Goal: Task Accomplishment & Management: Use online tool/utility

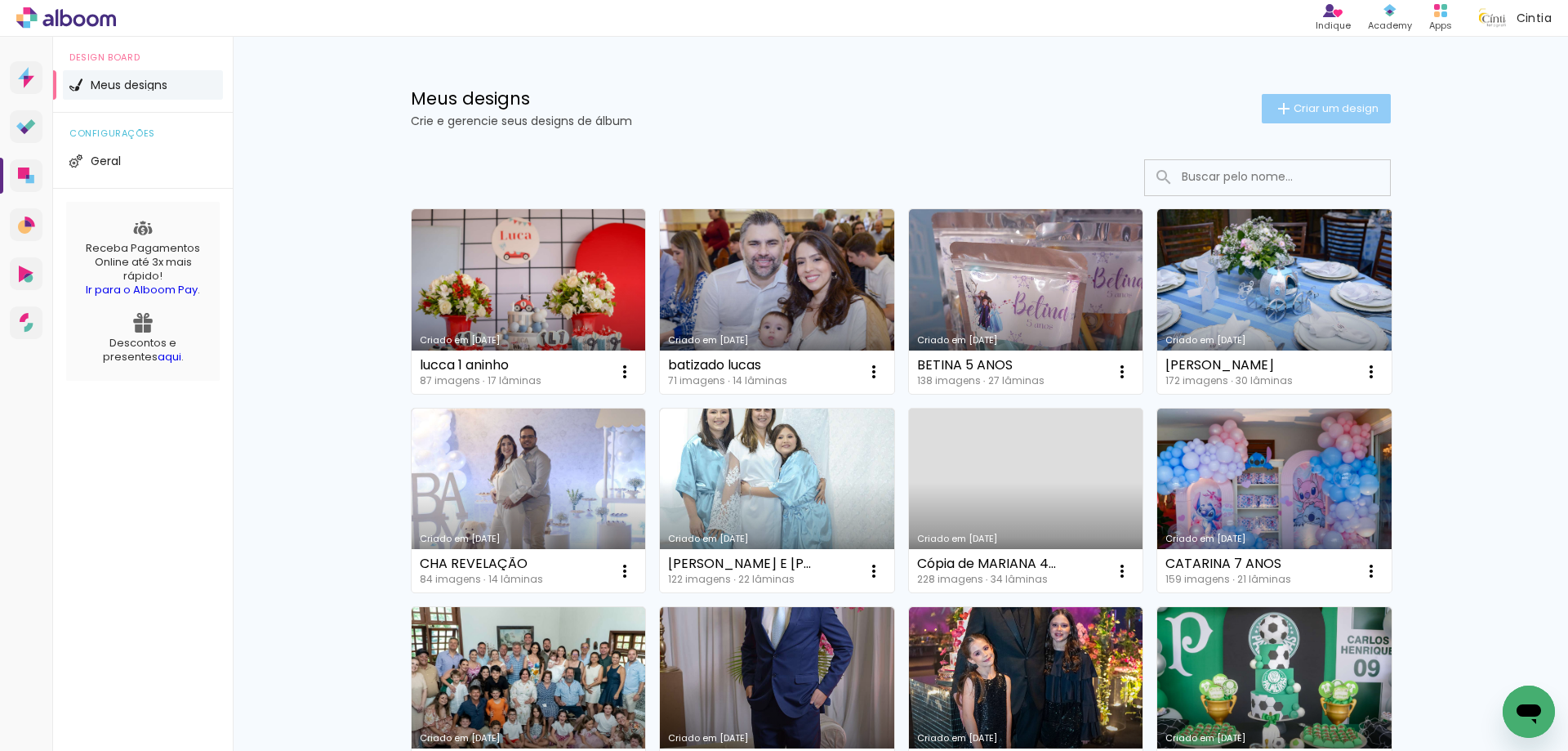
click at [1337, 114] on span "Criar um design" at bounding box center [1335, 108] width 85 height 11
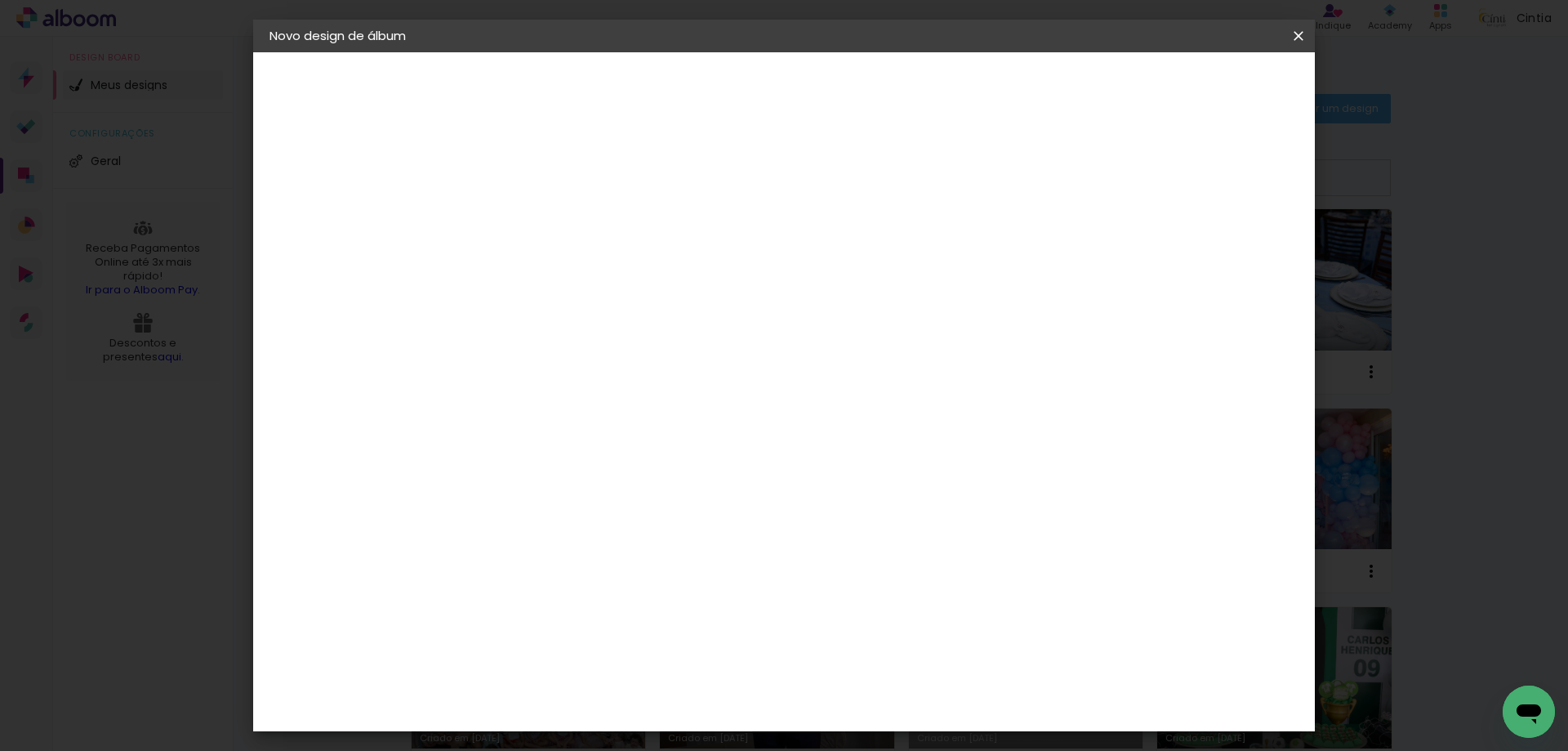
click at [536, 222] on input at bounding box center [536, 219] width 0 height 25
type input "[PERSON_NAME] e [PERSON_NAME]"
type paper-input "[PERSON_NAME] e [PERSON_NAME]"
click at [0, 0] on slot "Avançar" at bounding box center [0, 0] width 0 height 0
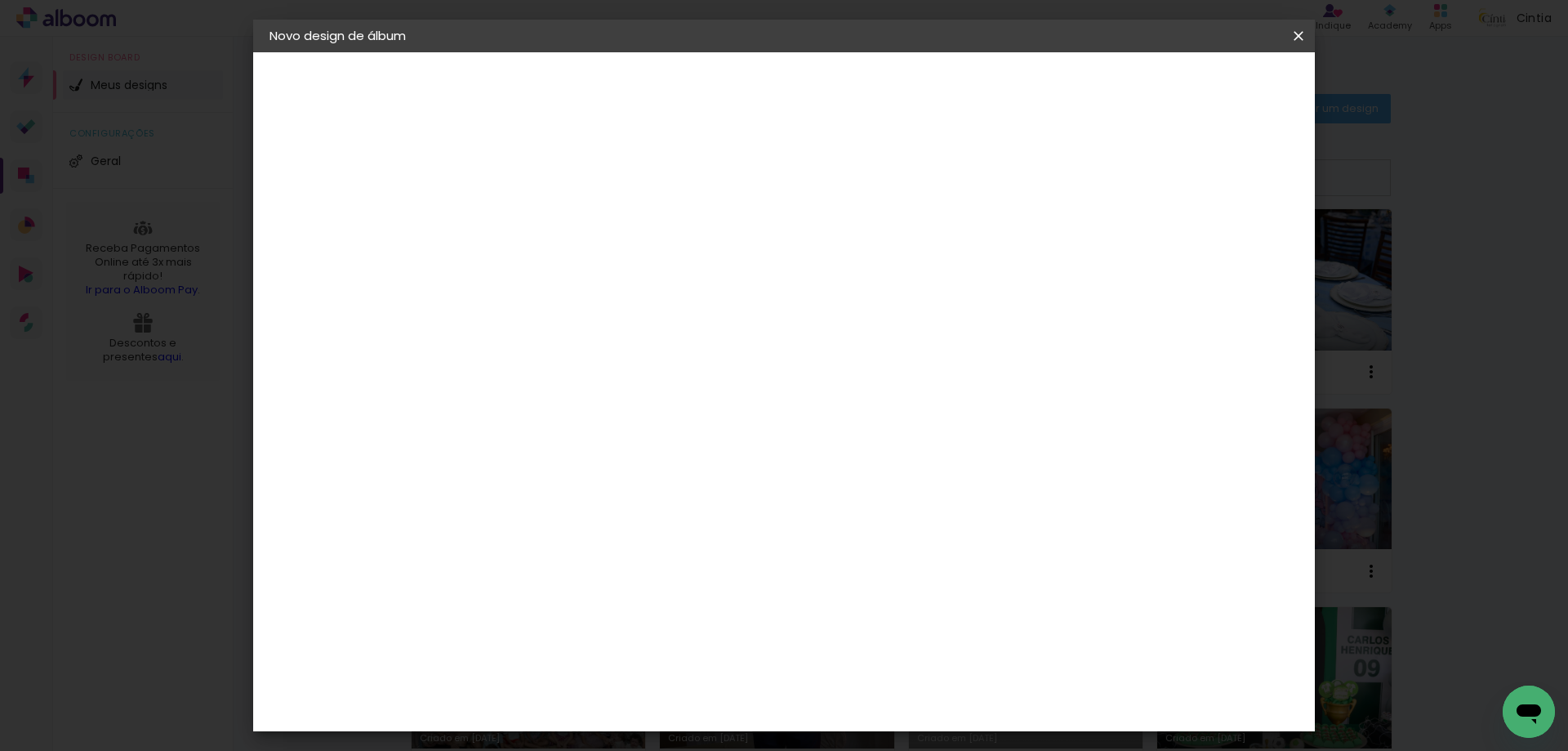
click at [604, 631] on paper-item "Inter Color" at bounding box center [578, 652] width 176 height 43
click at [842, 76] on paper-button "Avançar" at bounding box center [802, 86] width 80 height 28
click at [647, 638] on span "25 × 25" at bounding box center [609, 655] width 76 height 34
click at [0, 0] on slot "Avançar" at bounding box center [0, 0] width 0 height 0
click at [1213, 76] on paper-button "Iniciar design" at bounding box center [1159, 86] width 107 height 28
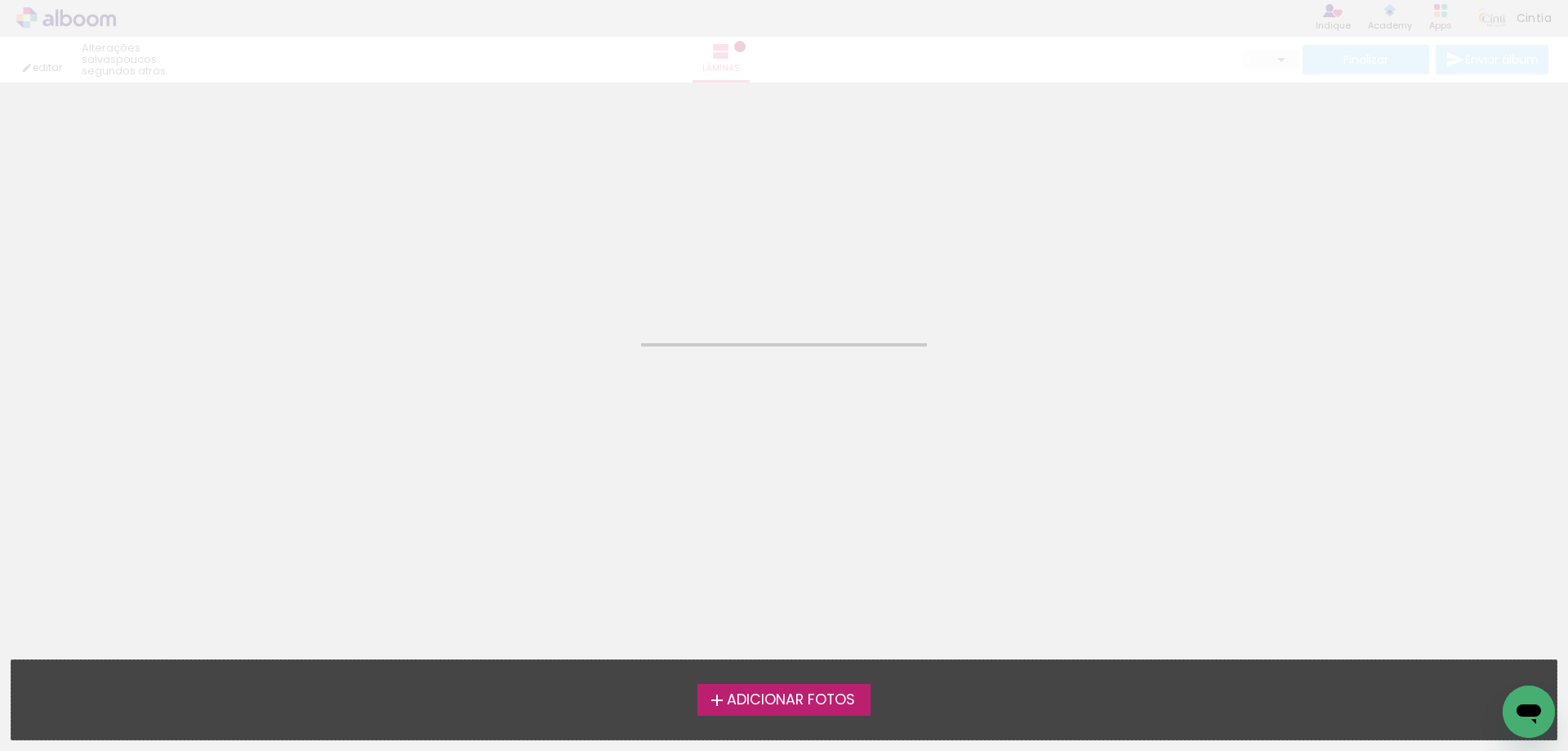
click at [728, 705] on span "Adicionar Fotos" at bounding box center [791, 700] width 128 height 15
click at [0, 0] on input "file" at bounding box center [0, 0] width 0 height 0
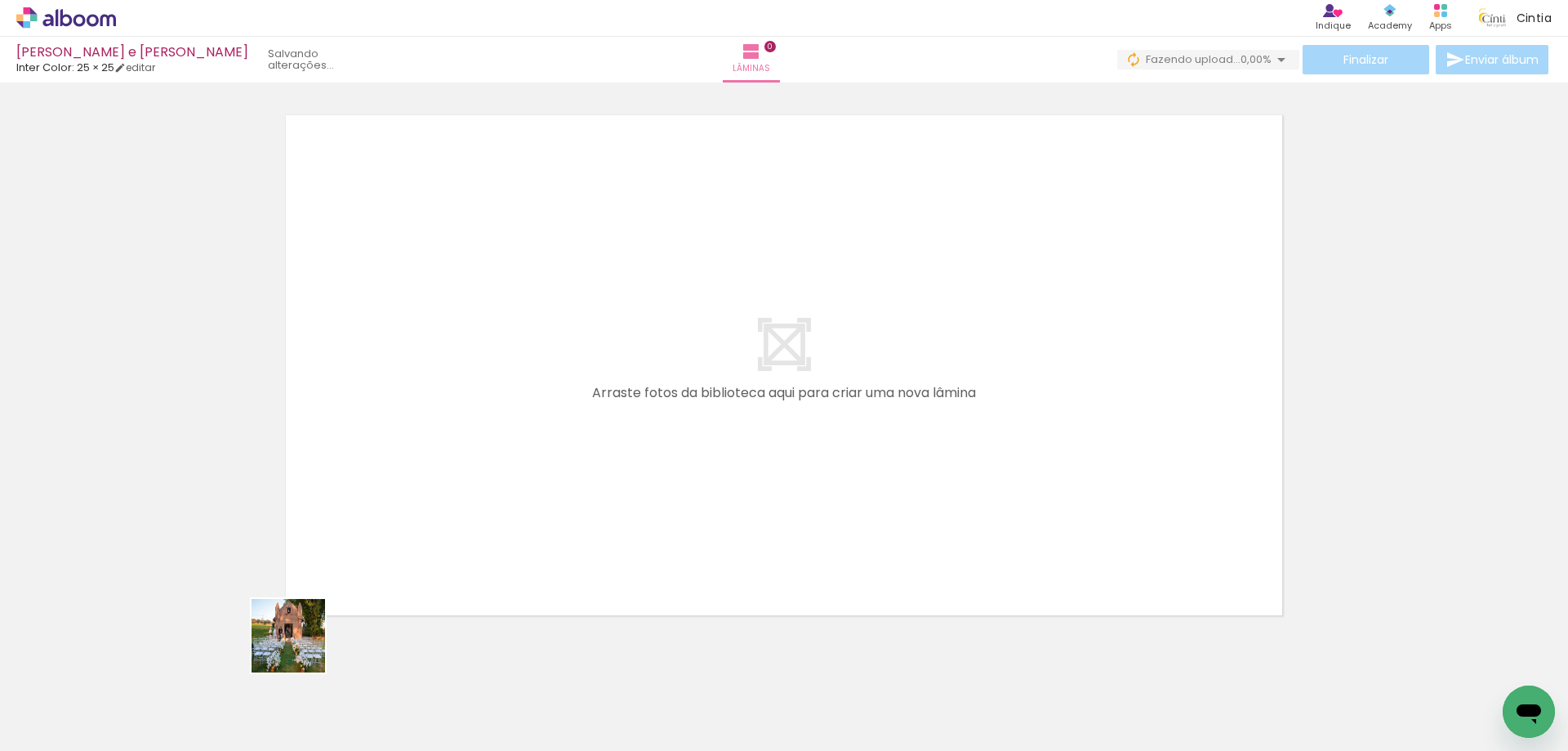
drag, startPoint x: 165, startPoint y: 704, endPoint x: 350, endPoint y: 610, distance: 207.5
click at [390, 553] on quentale-workspace at bounding box center [784, 376] width 1568 height 751
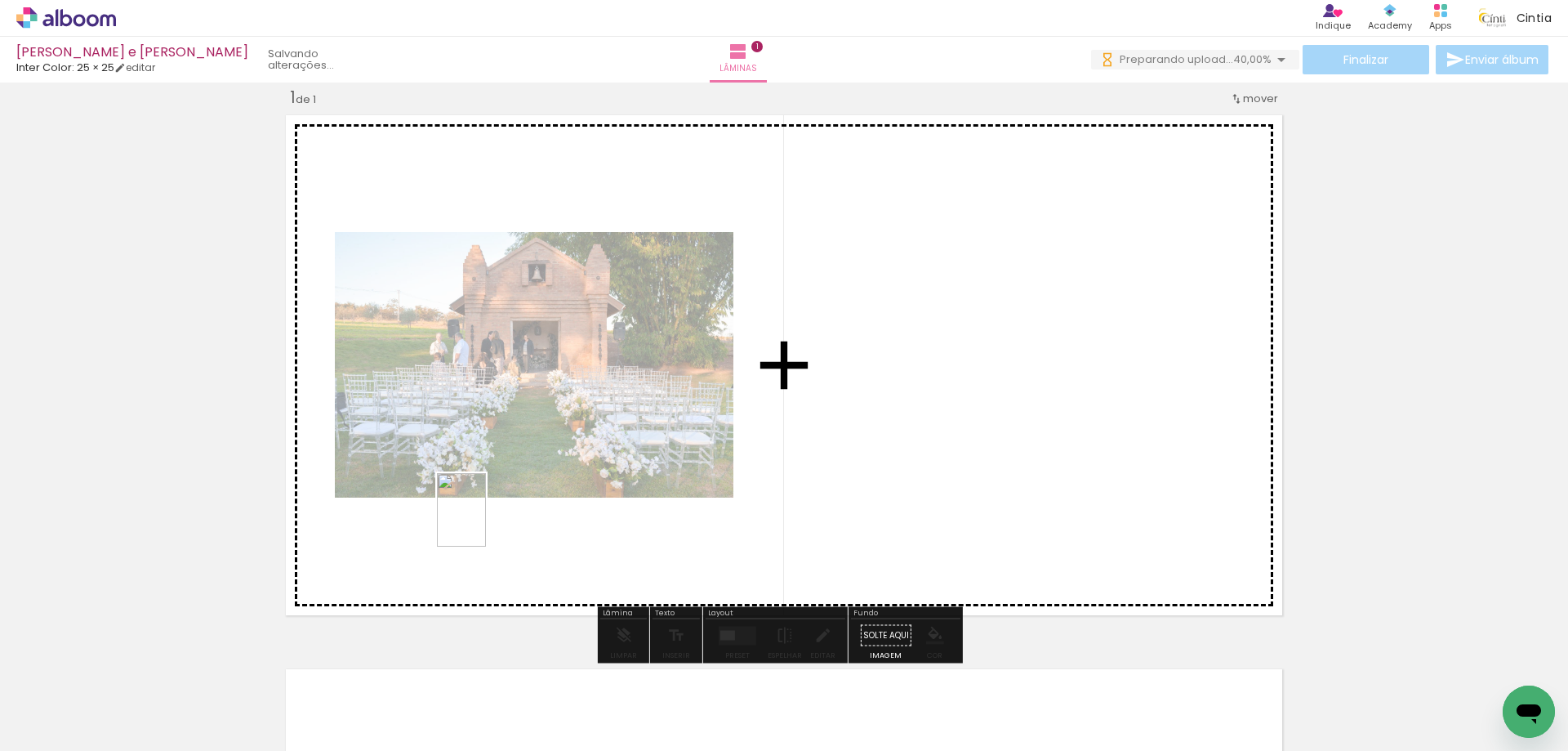
drag, startPoint x: 355, startPoint y: 694, endPoint x: 486, endPoint y: 522, distance: 216.2
click at [486, 522] on quentale-workspace at bounding box center [784, 376] width 1568 height 751
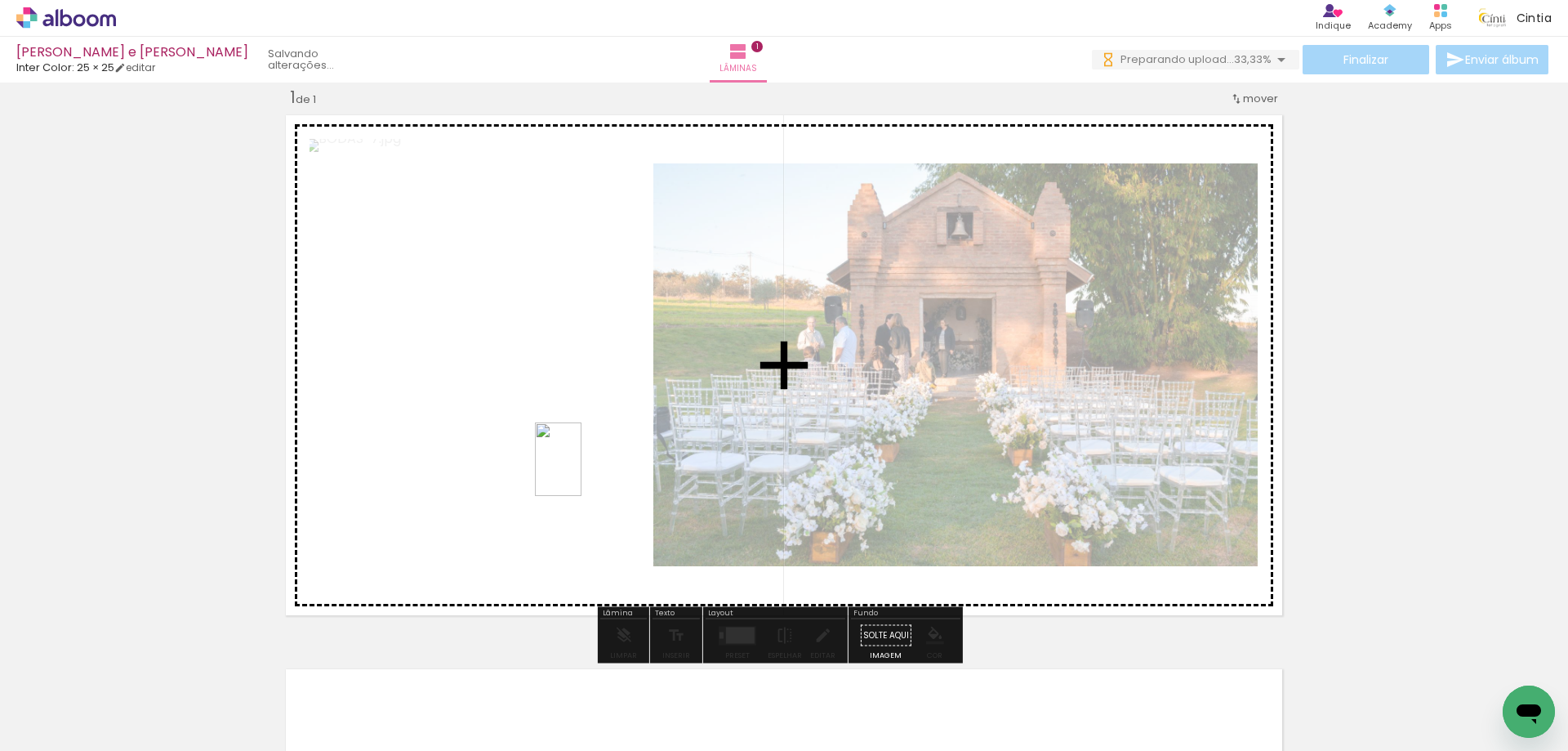
drag, startPoint x: 265, startPoint y: 709, endPoint x: 584, endPoint y: 470, distance: 398.6
click at [584, 470] on quentale-workspace at bounding box center [784, 376] width 1568 height 751
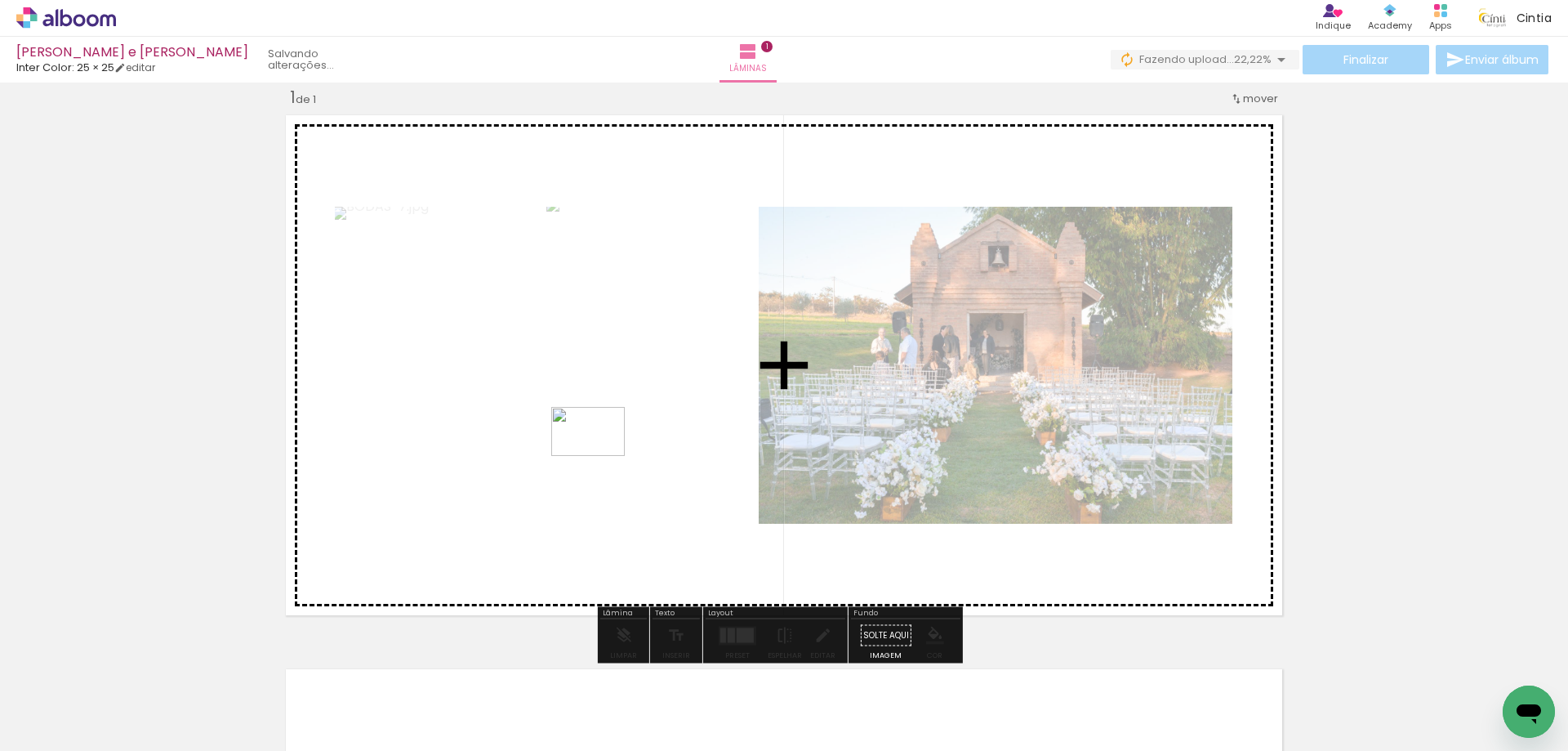
drag, startPoint x: 298, startPoint y: 706, endPoint x: 600, endPoint y: 456, distance: 392.1
click at [600, 456] on quentale-workspace at bounding box center [784, 376] width 1568 height 751
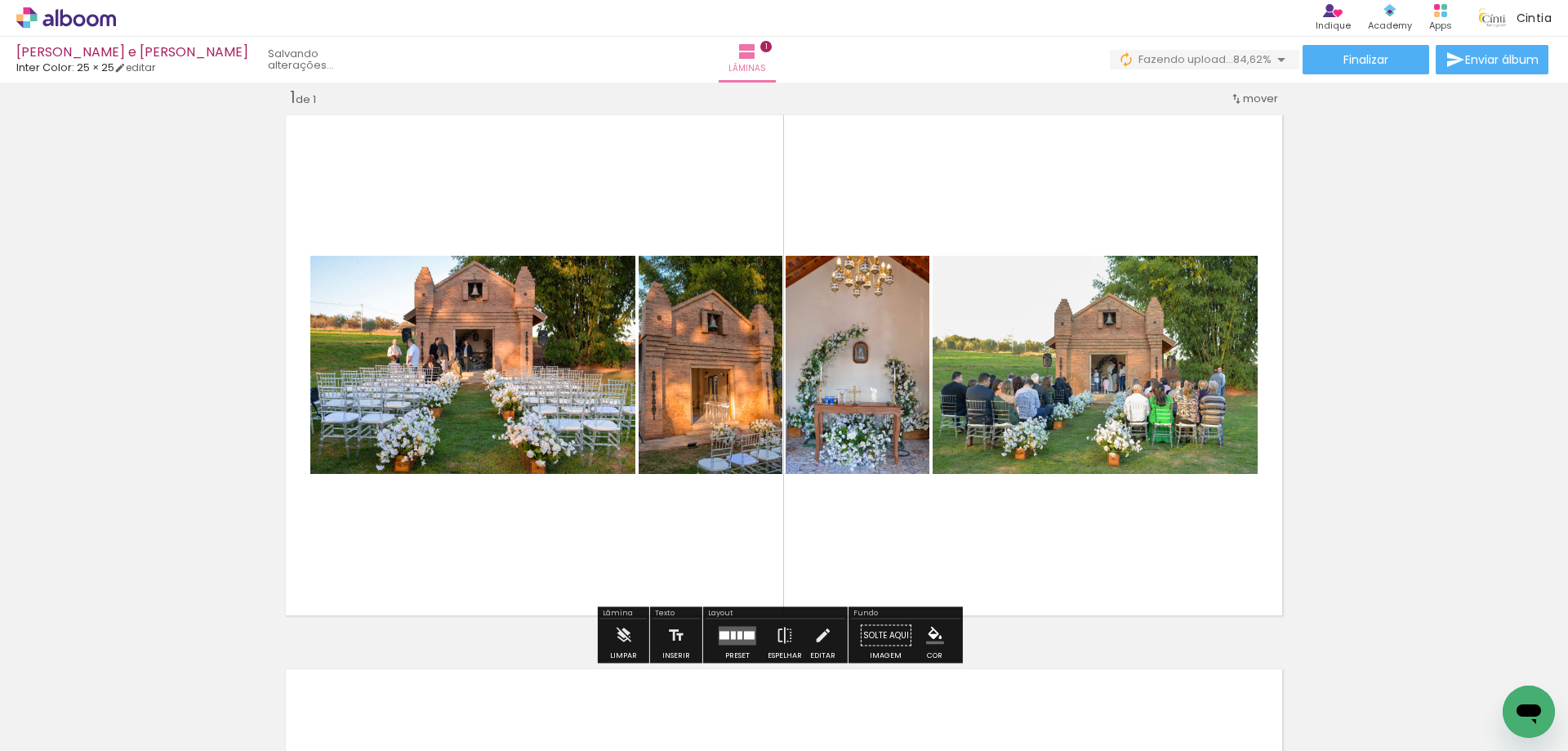
click at [719, 631] on div at bounding box center [724, 635] width 10 height 8
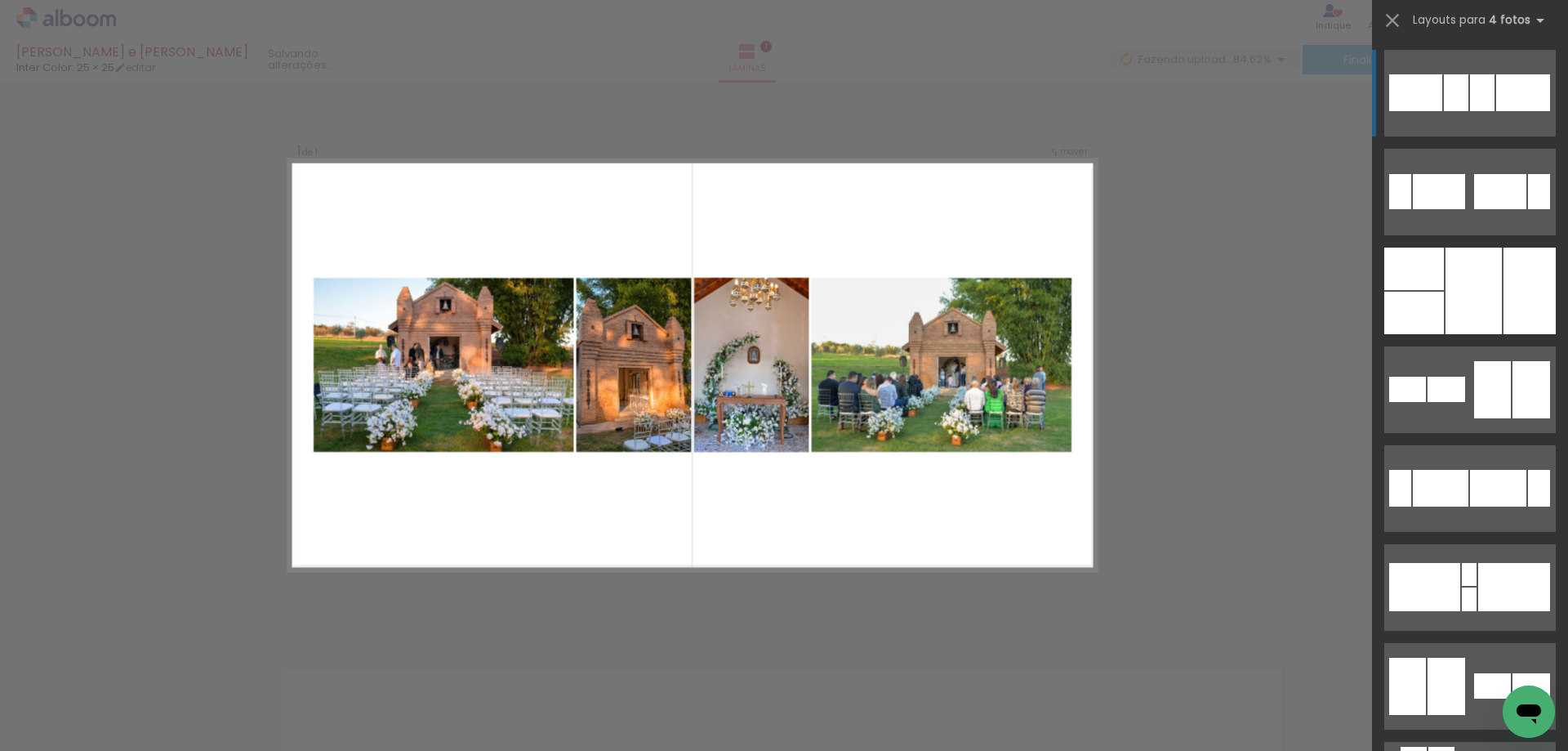
scroll to position [20, 0]
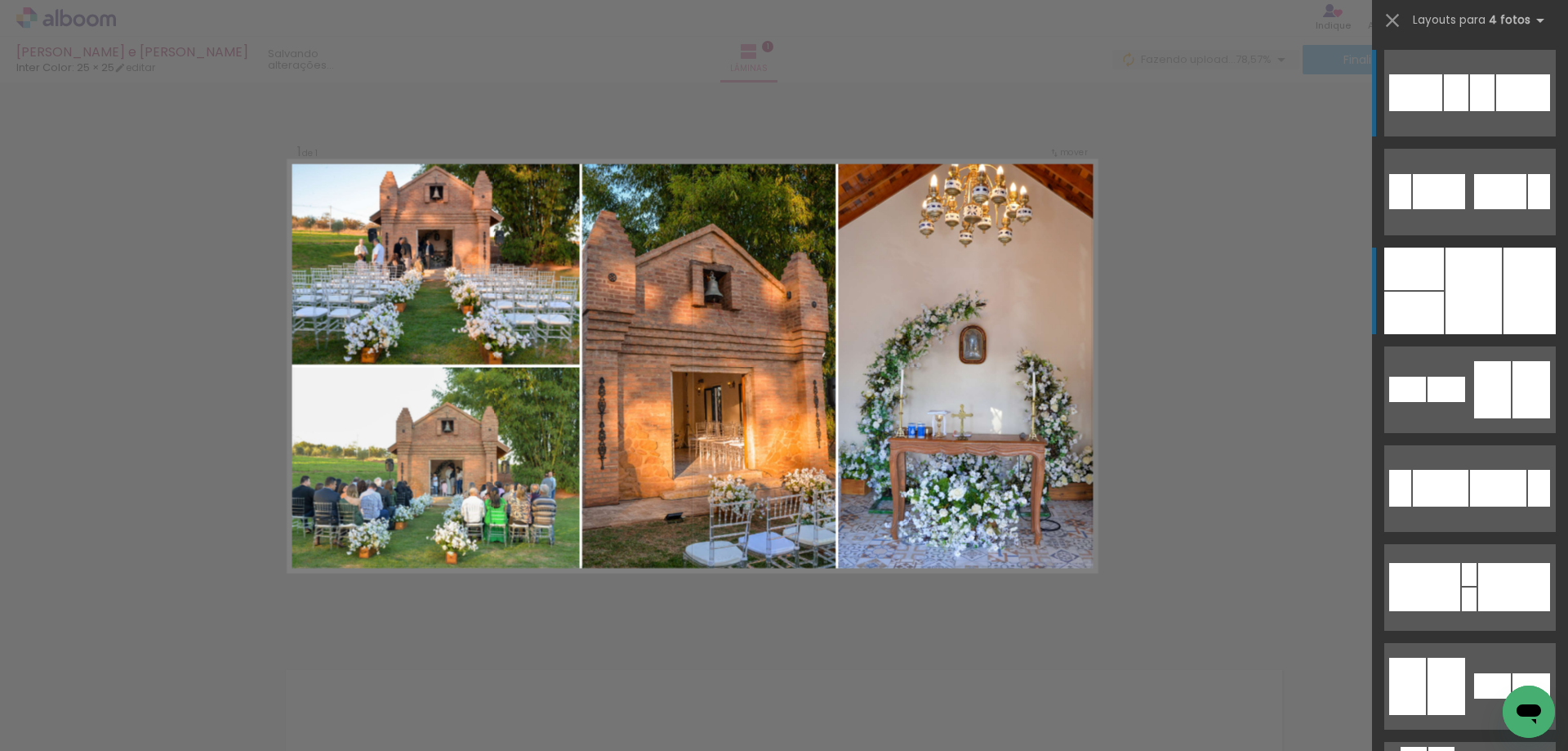
click at [1426, 305] on div at bounding box center [1414, 313] width 60 height 43
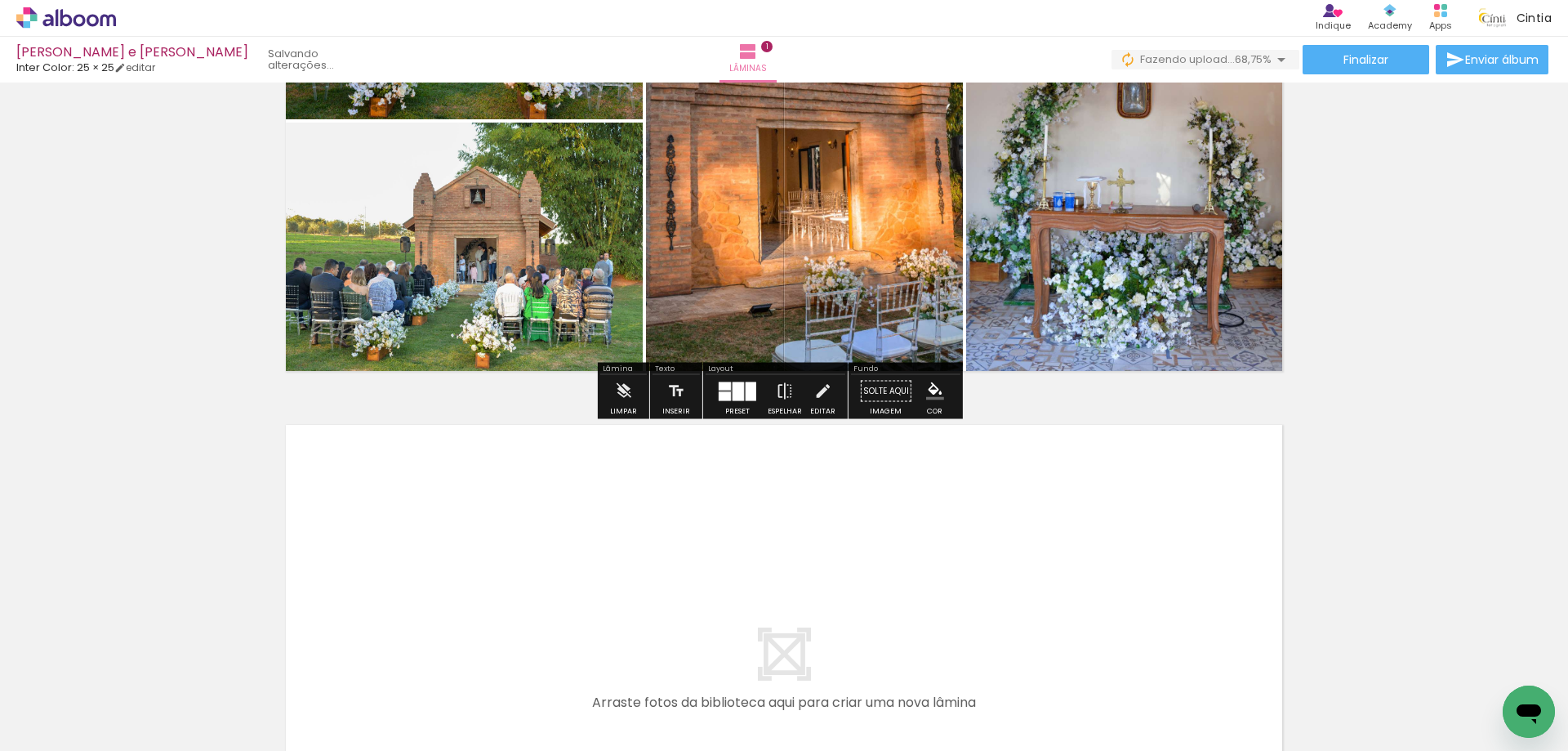
scroll to position [0, 0]
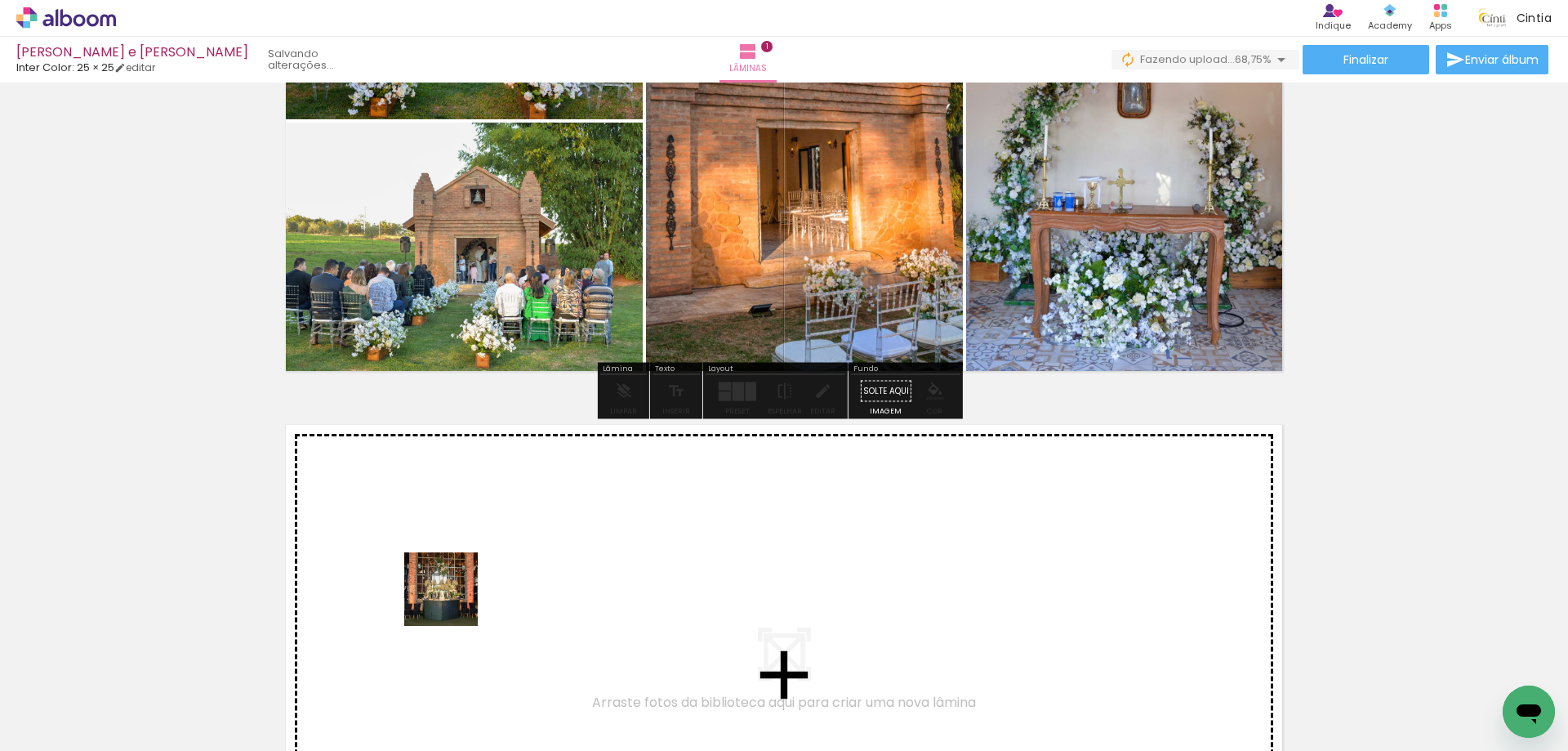
drag, startPoint x: 440, startPoint y: 646, endPoint x: 527, endPoint y: 702, distance: 103.5
click at [456, 593] on quentale-workspace at bounding box center [784, 376] width 1568 height 751
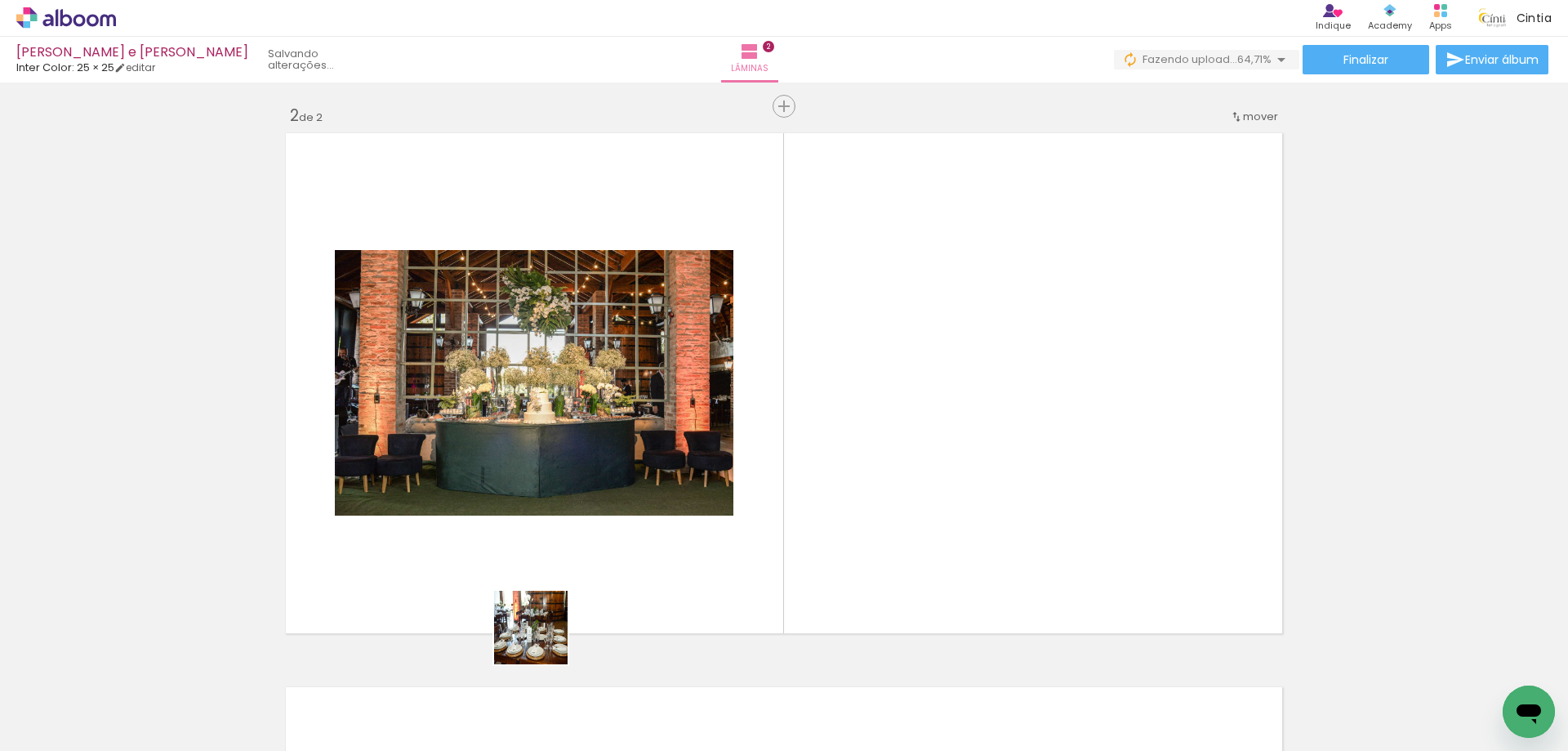
scroll to position [575, 0]
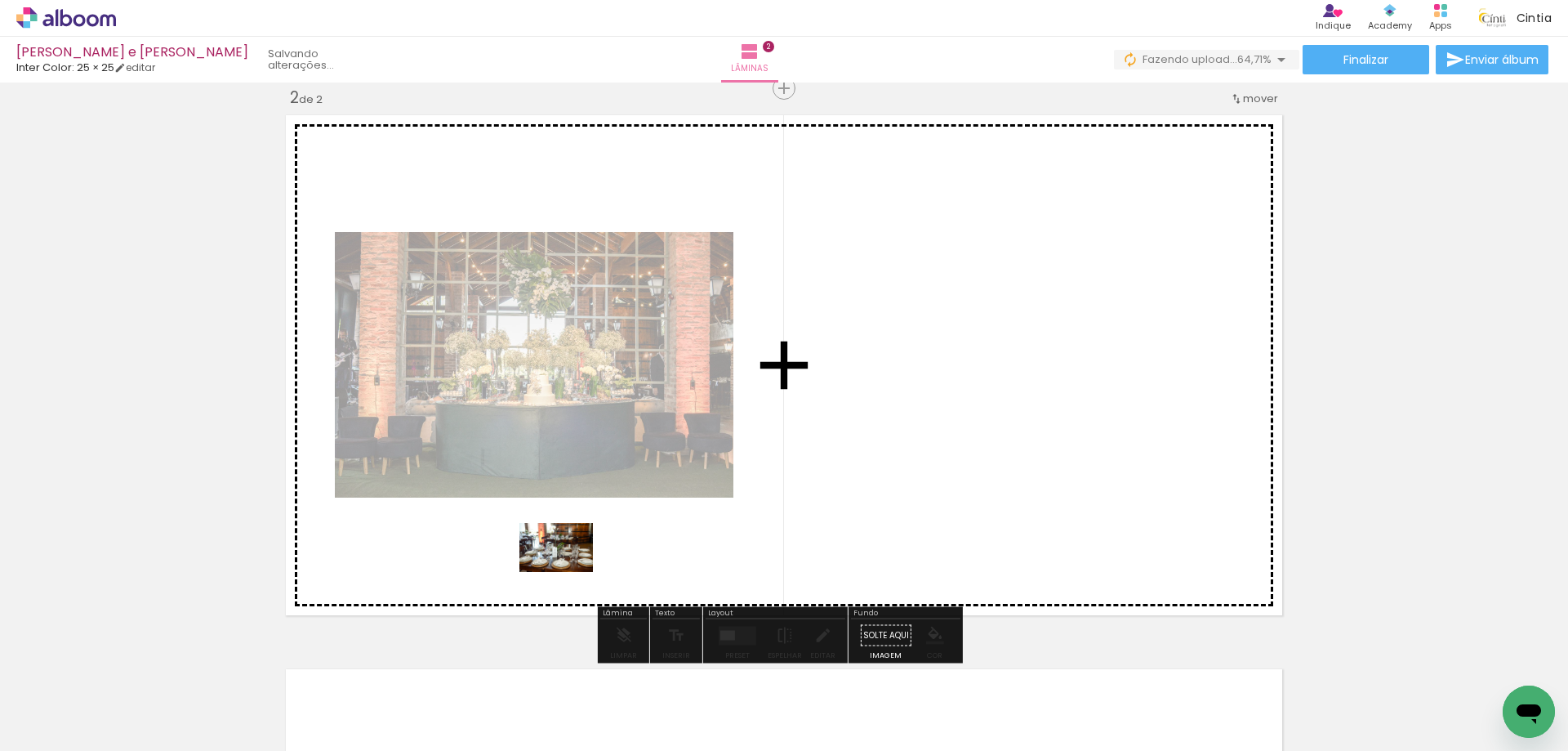
drag, startPoint x: 527, startPoint y: 702, endPoint x: 630, endPoint y: 648, distance: 116.3
click at [568, 570] on quentale-workspace at bounding box center [784, 376] width 1568 height 751
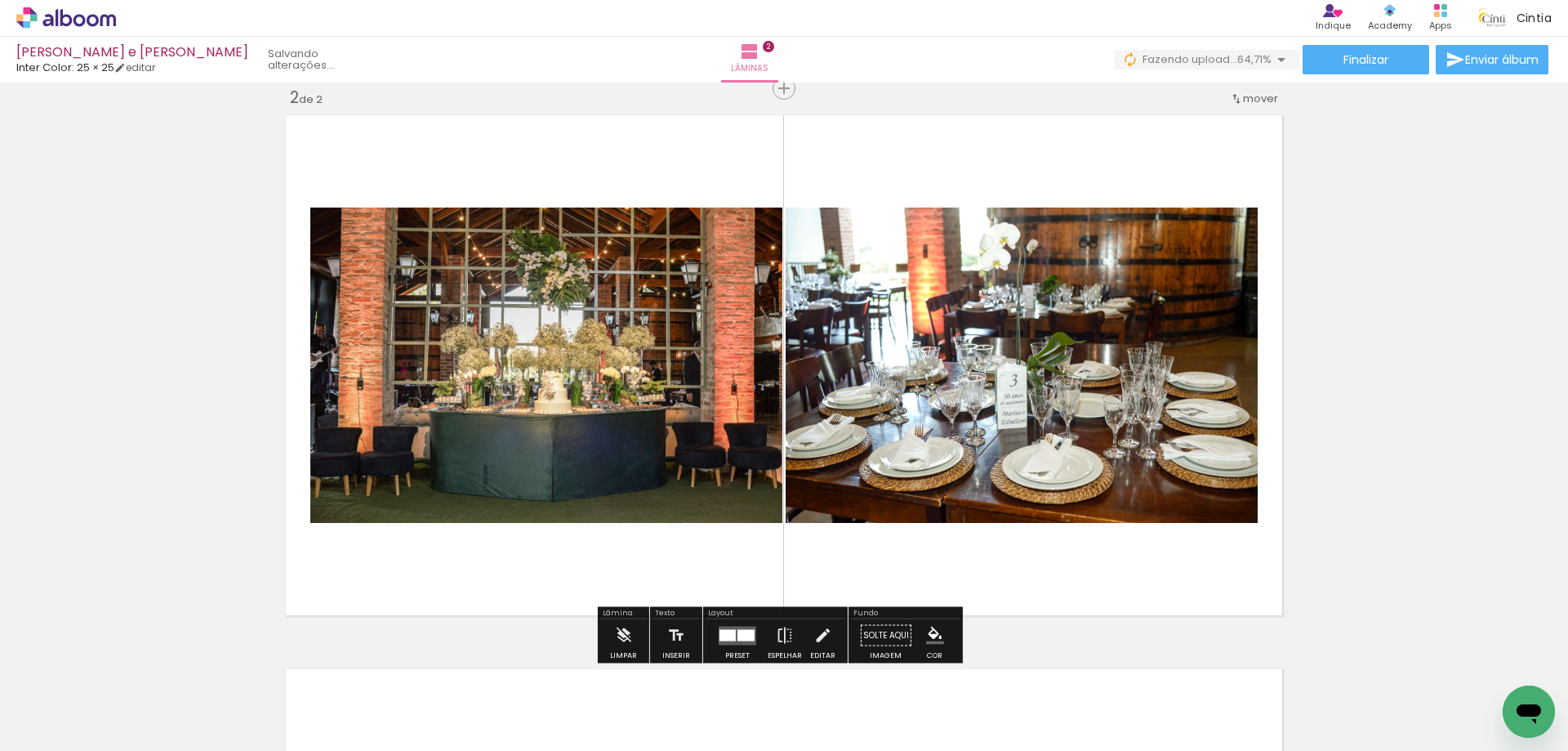
drag, startPoint x: 634, startPoint y: 696, endPoint x: 704, endPoint y: 473, distance: 233.7
click at [704, 473] on quentale-workspace at bounding box center [784, 376] width 1568 height 751
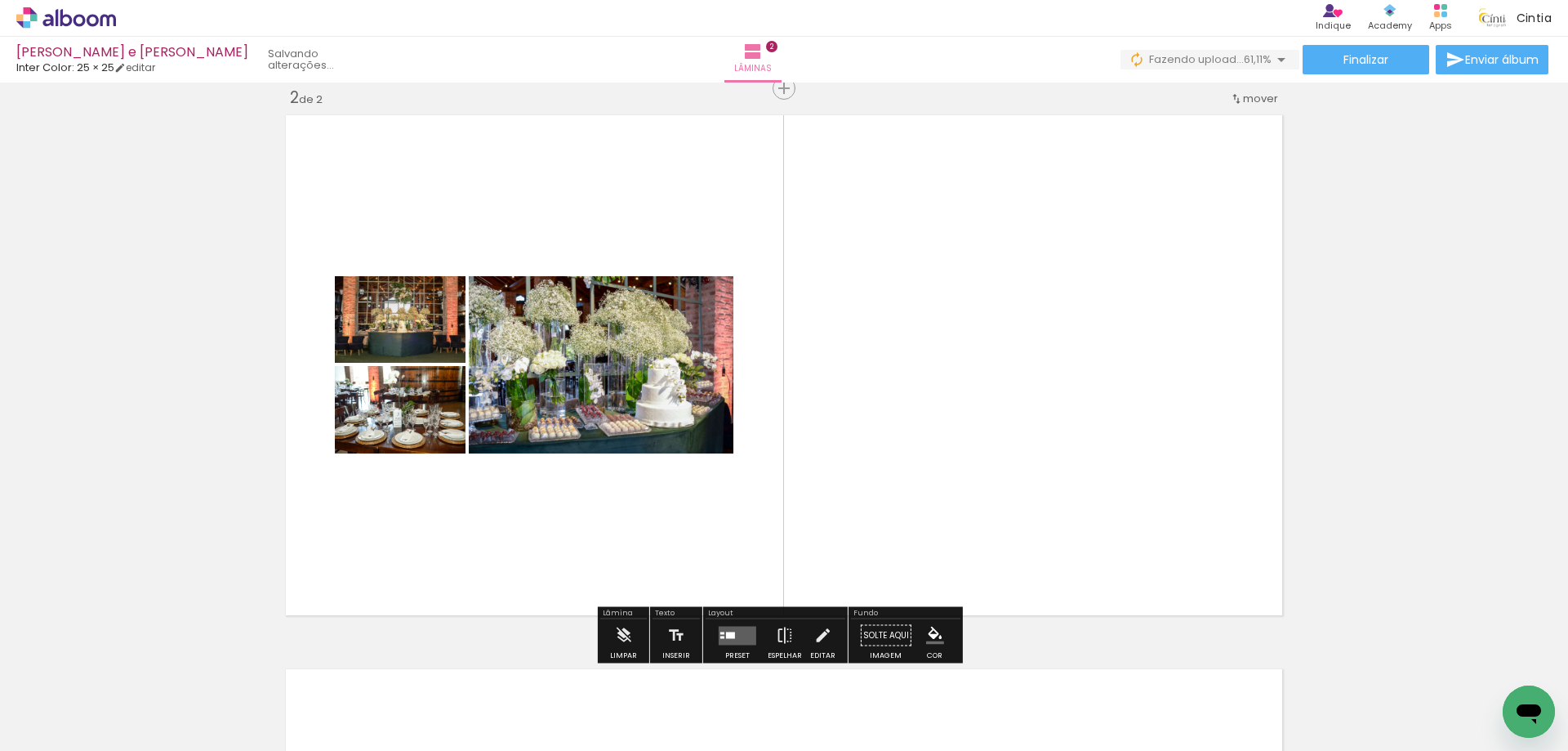
scroll to position [0, 0]
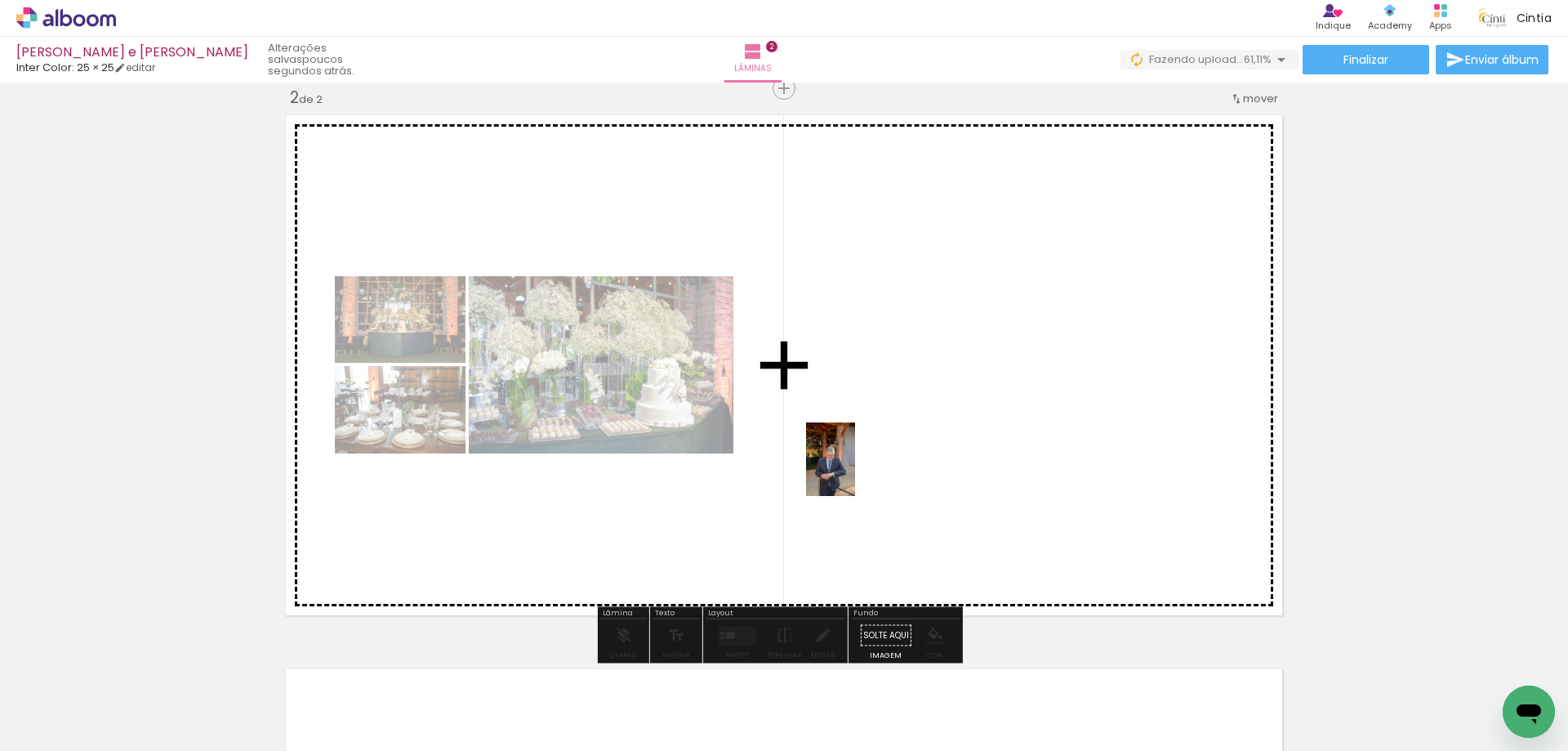
drag, startPoint x: 737, startPoint y: 667, endPoint x: 855, endPoint y: 471, distance: 228.8
click at [855, 471] on quentale-workspace at bounding box center [784, 376] width 1568 height 751
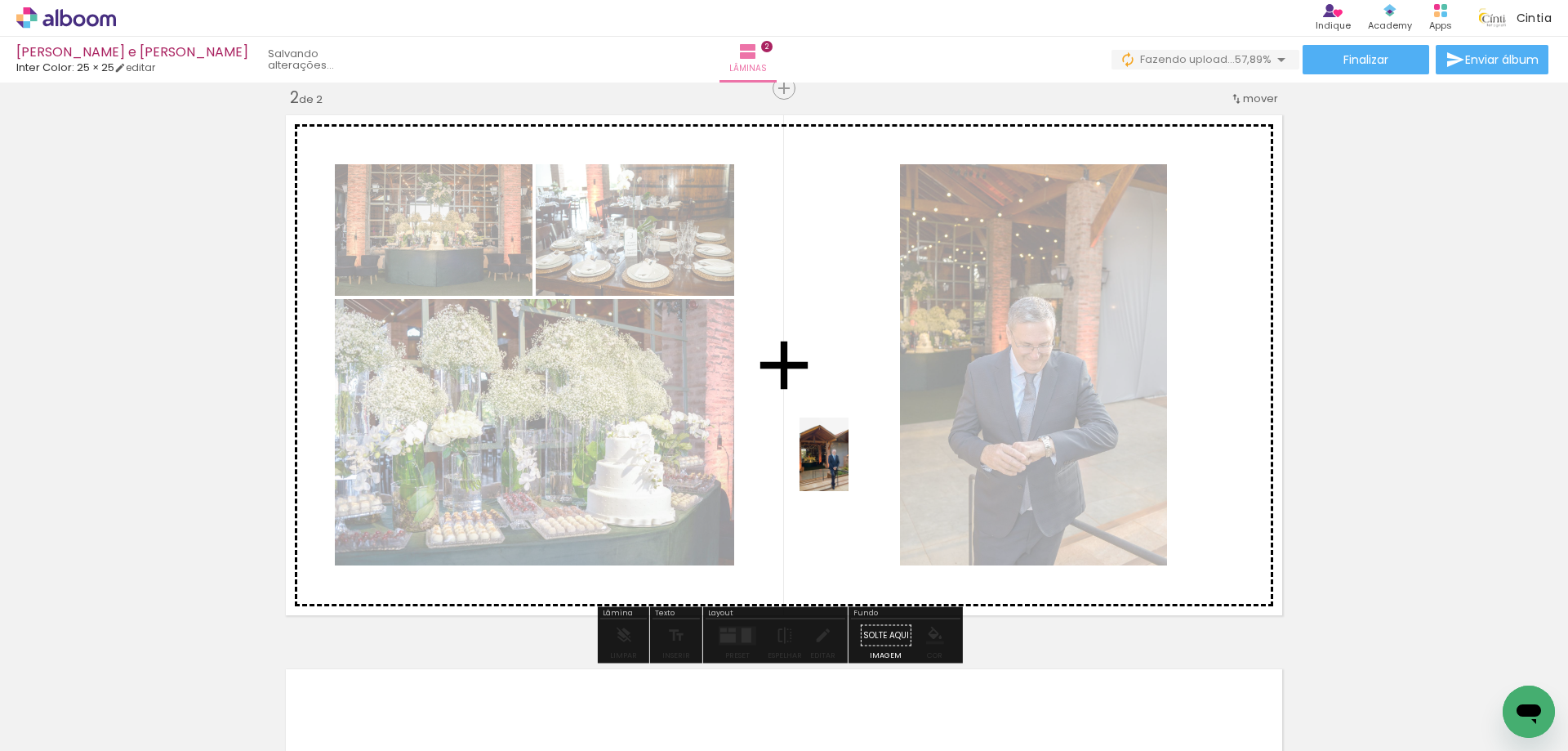
drag, startPoint x: 821, startPoint y: 675, endPoint x: 848, endPoint y: 466, distance: 210.7
click at [848, 466] on quentale-workspace at bounding box center [784, 376] width 1568 height 751
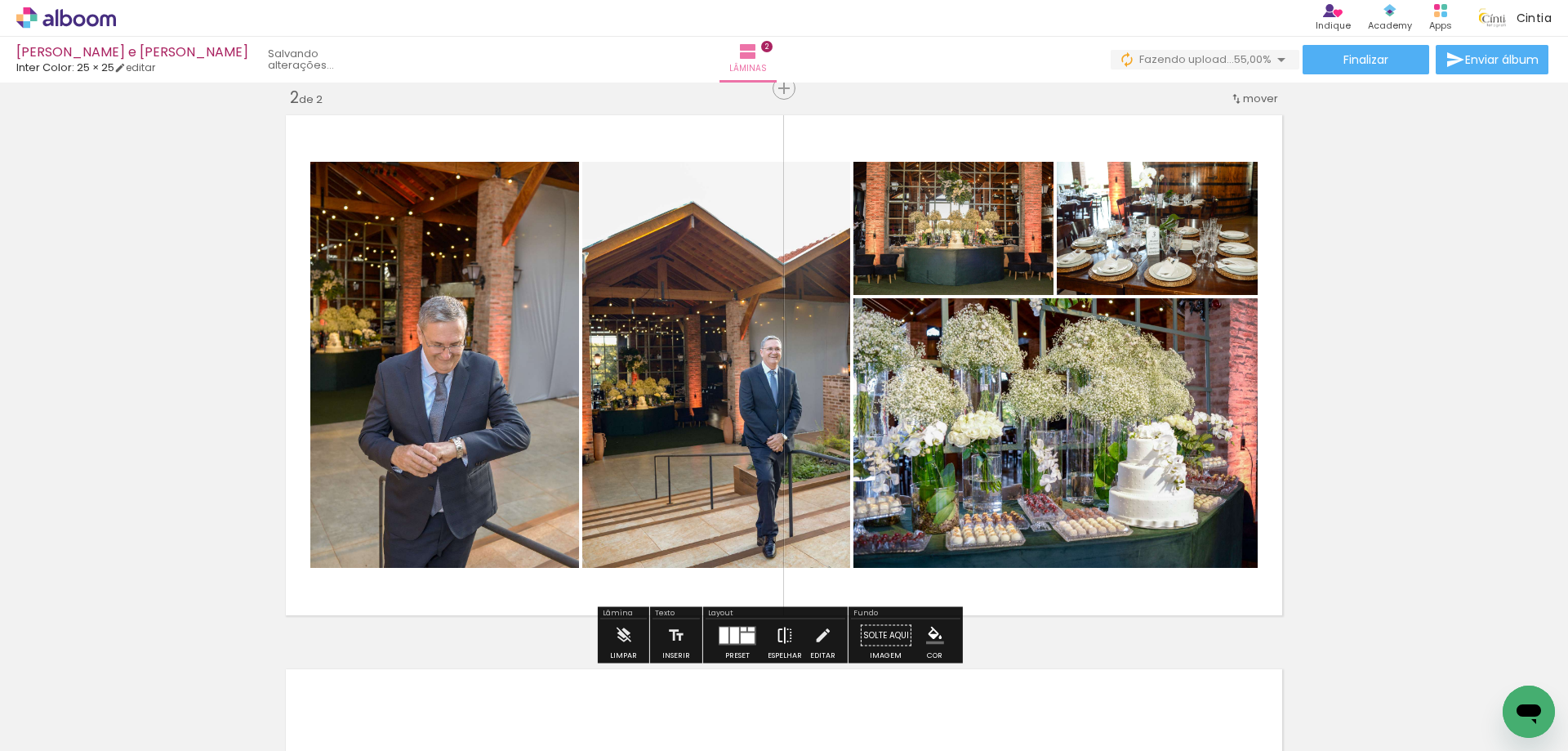
click at [784, 633] on iron-icon at bounding box center [784, 636] width 18 height 33
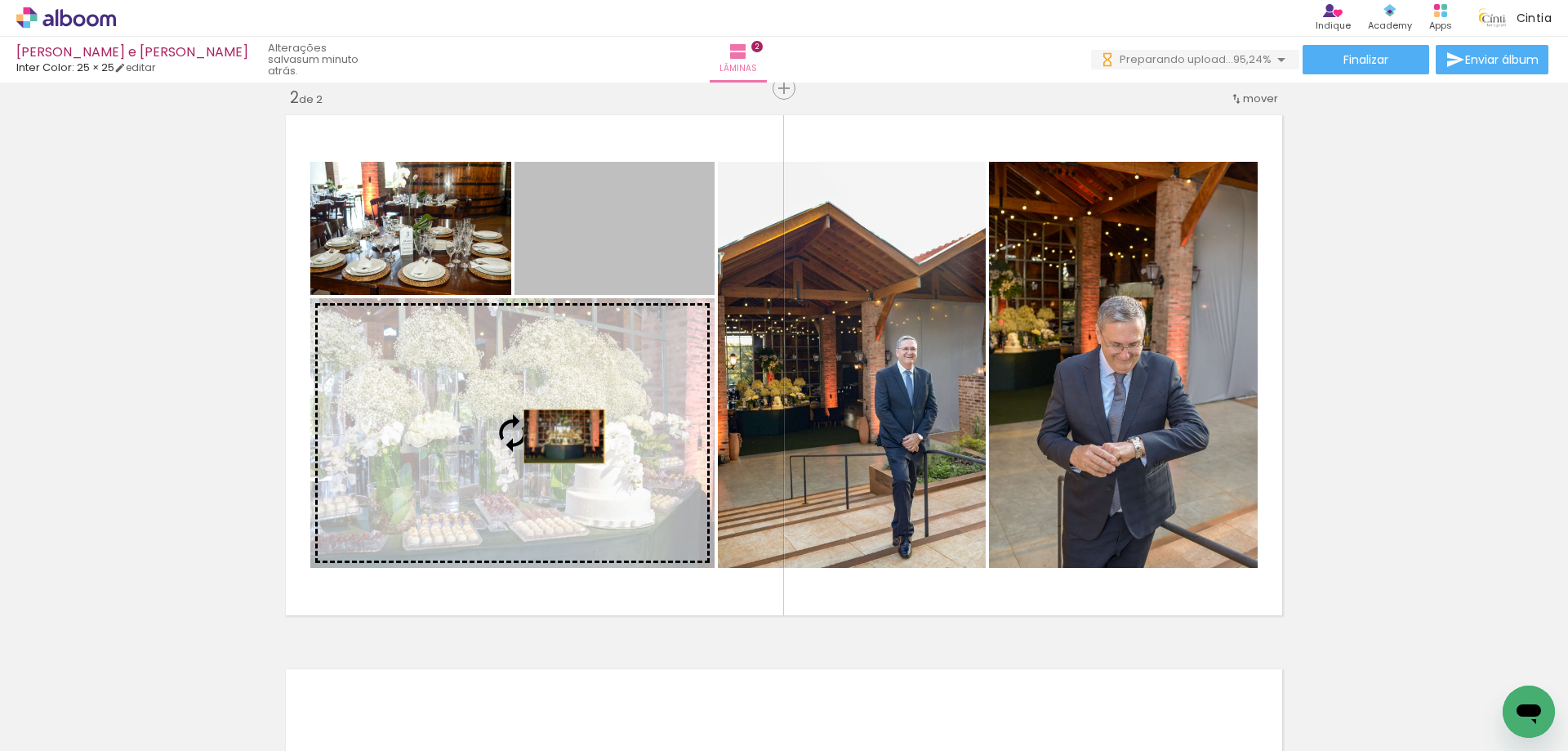
drag, startPoint x: 597, startPoint y: 256, endPoint x: 554, endPoint y: 443, distance: 191.9
click at [0, 0] on slot at bounding box center [0, 0] width 0 height 0
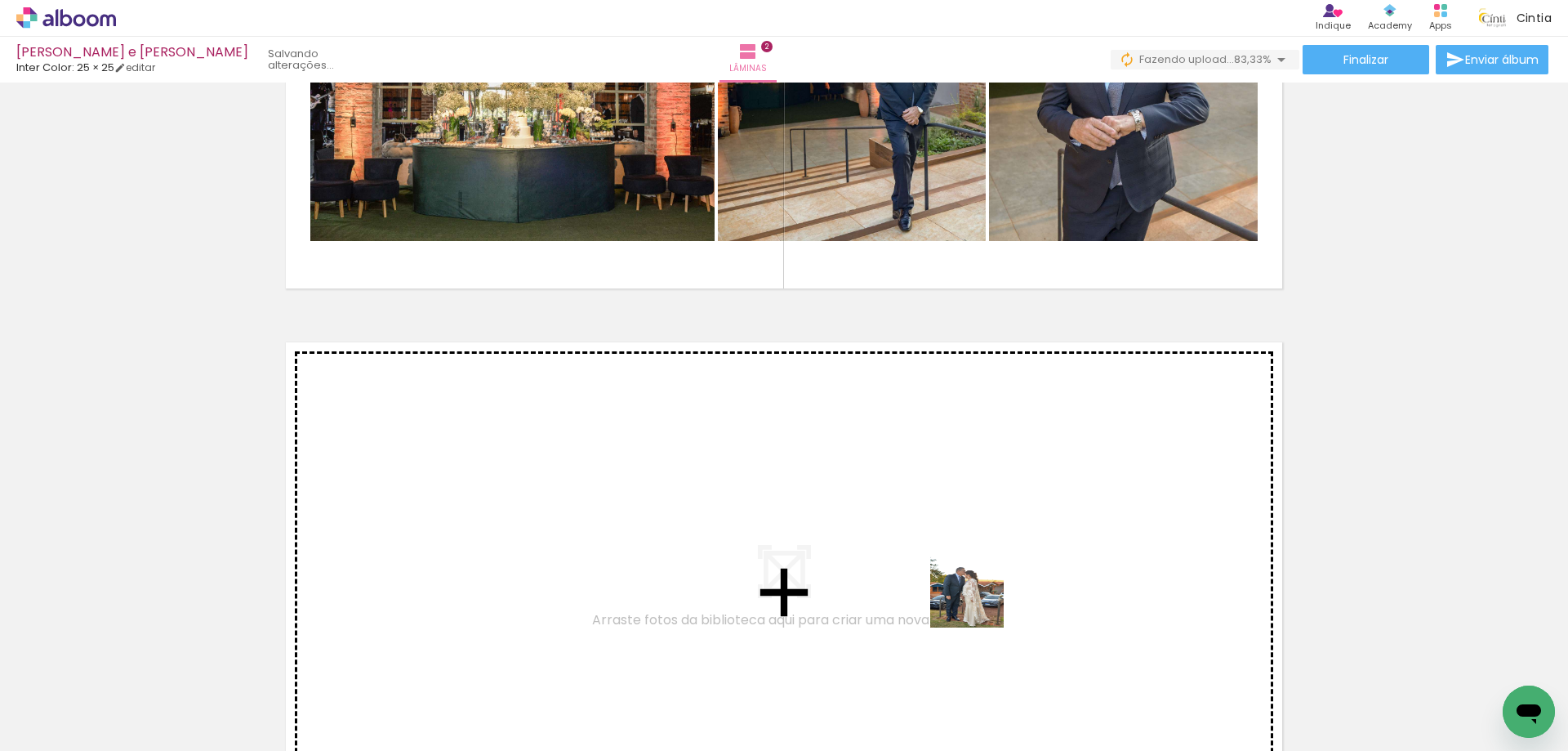
drag, startPoint x: 997, startPoint y: 696, endPoint x: 969, endPoint y: 551, distance: 147.7
click at [969, 551] on quentale-workspace at bounding box center [784, 376] width 1568 height 751
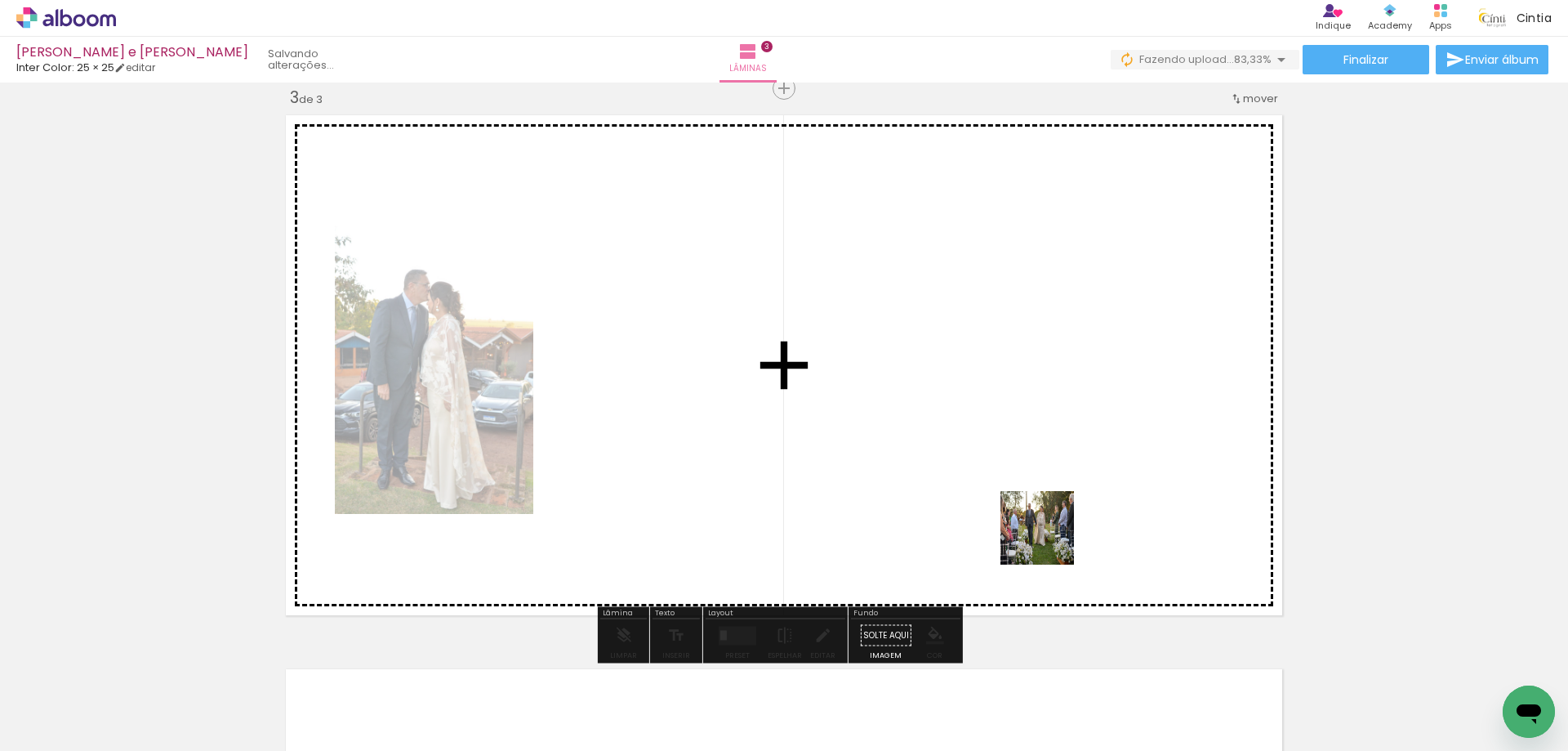
drag, startPoint x: 1074, startPoint y: 685, endPoint x: 1097, endPoint y: 596, distance: 91.9
click at [1046, 522] on quentale-workspace at bounding box center [784, 376] width 1568 height 751
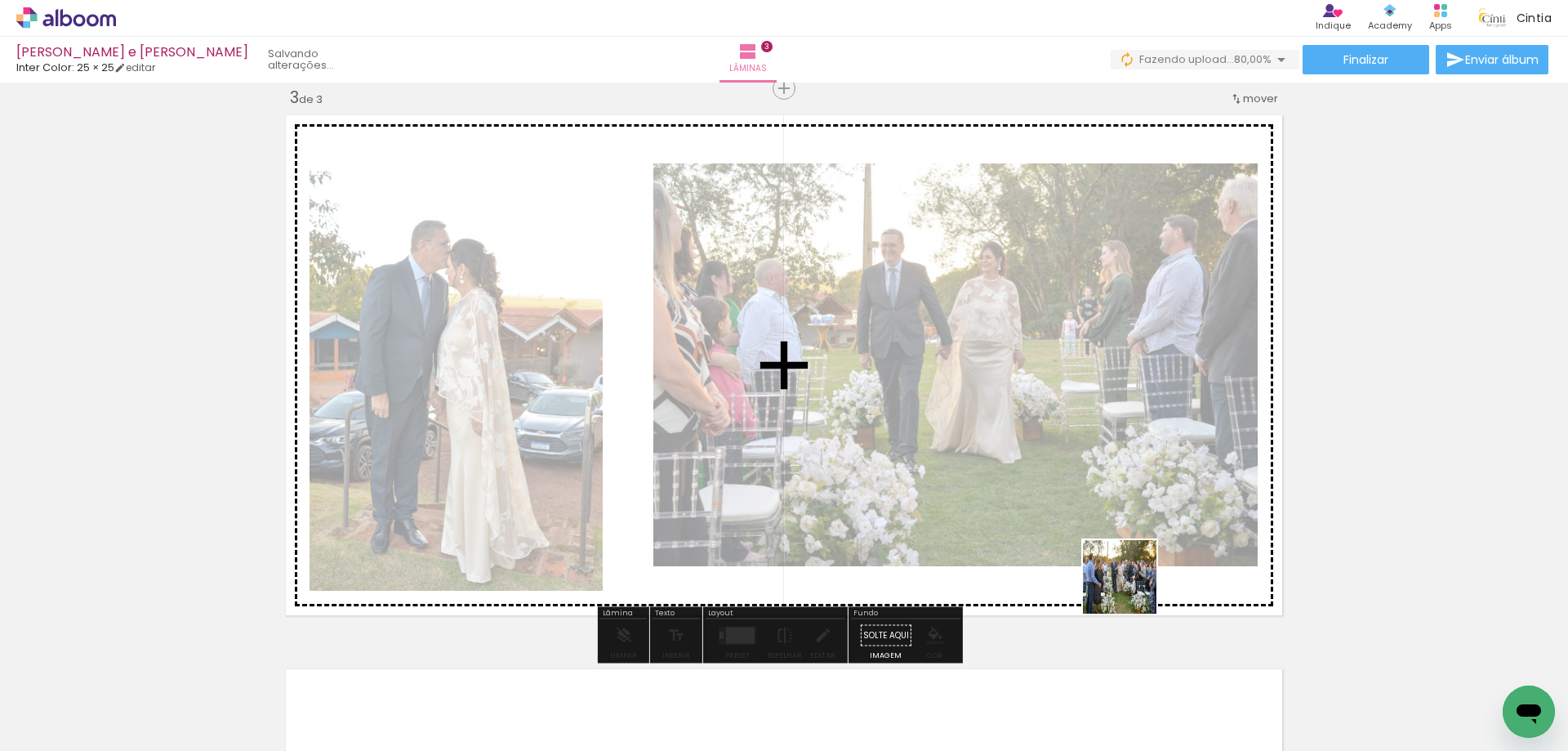
drag, startPoint x: 1153, startPoint y: 694, endPoint x: 1101, endPoint y: 486, distance: 214.4
click at [1101, 486] on quentale-workspace at bounding box center [784, 376] width 1568 height 751
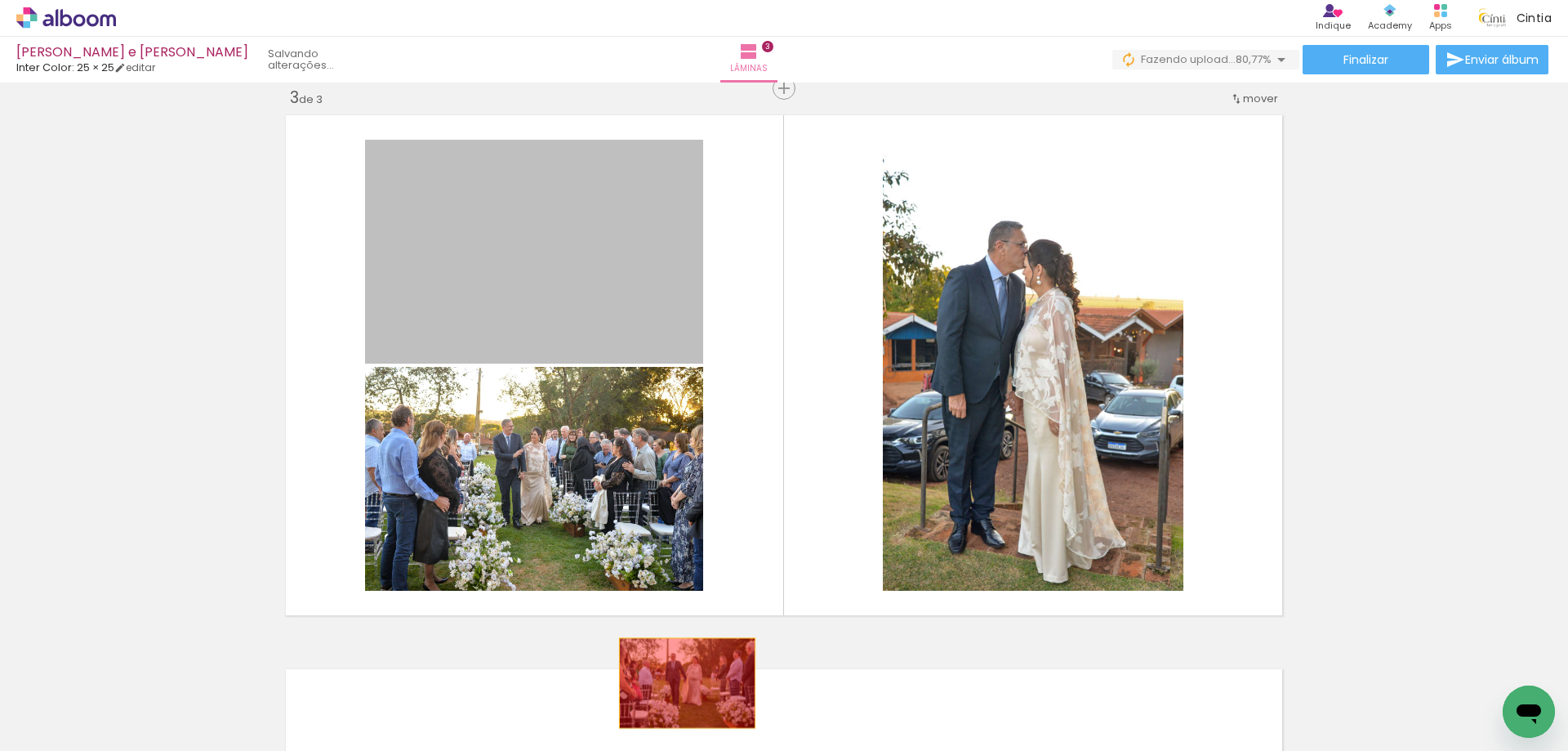
drag, startPoint x: 555, startPoint y: 271, endPoint x: 681, endPoint y: 683, distance: 430.8
click at [681, 683] on quentale-workspace at bounding box center [784, 376] width 1568 height 751
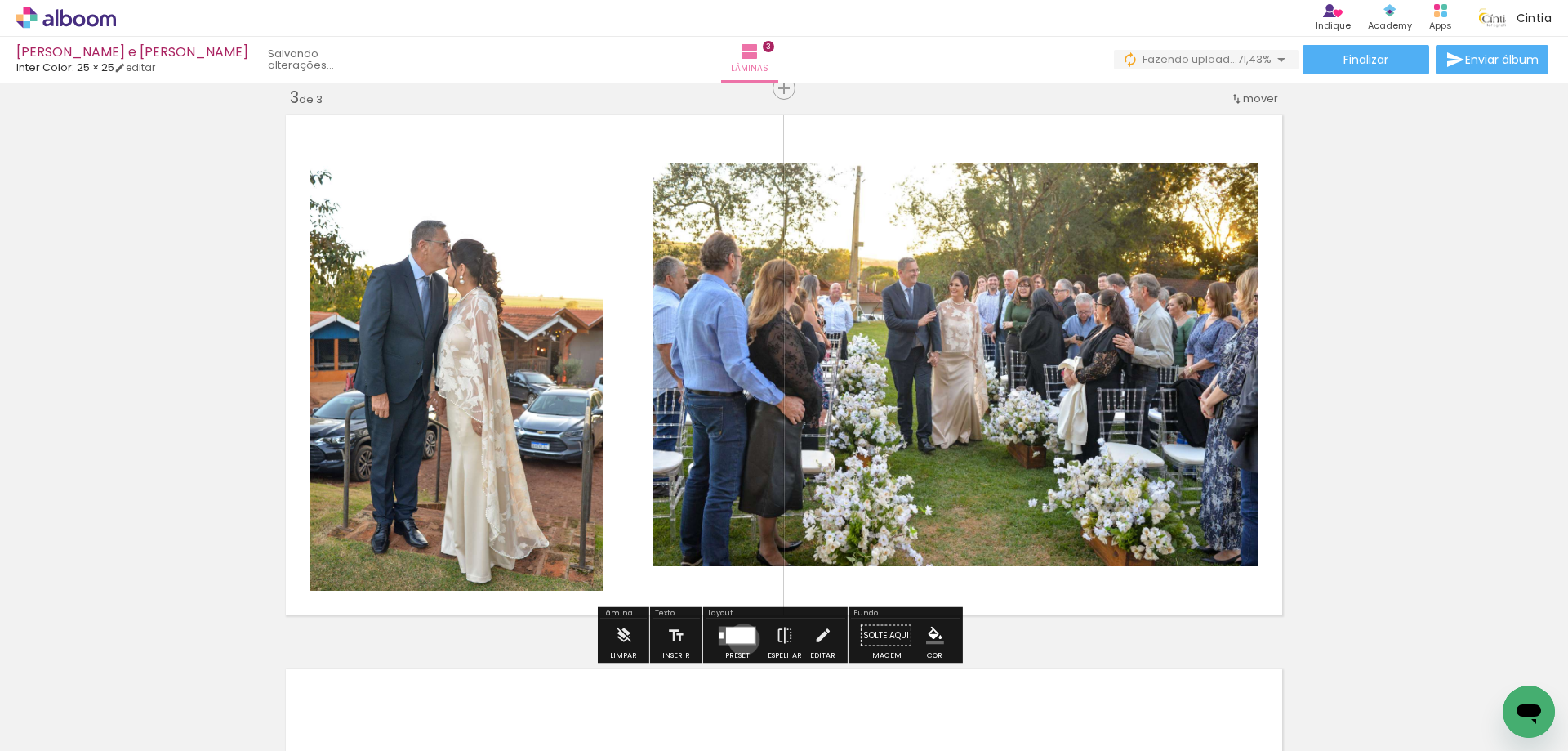
click at [740, 639] on div at bounding box center [740, 635] width 28 height 16
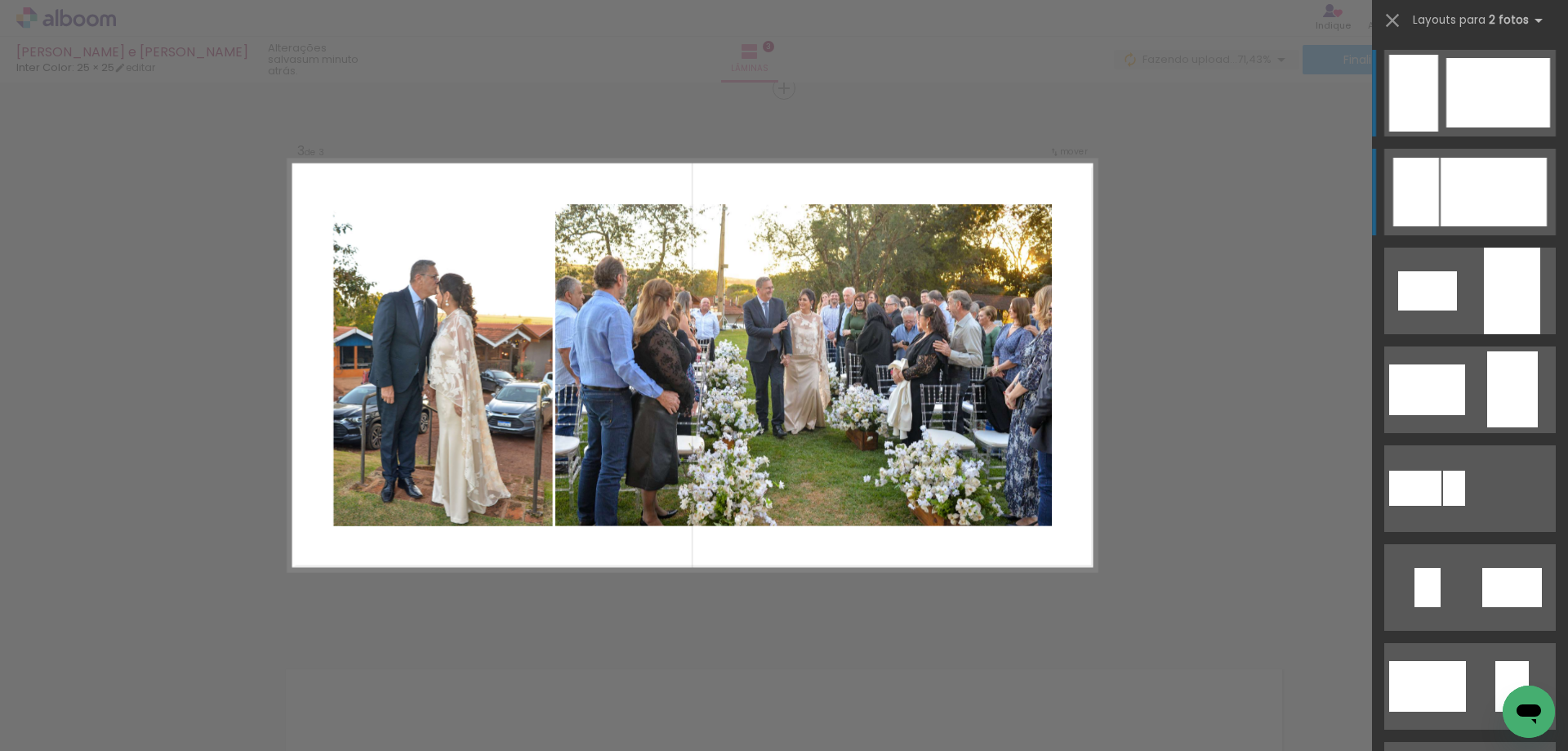
click at [1491, 208] on div at bounding box center [1493, 191] width 106 height 68
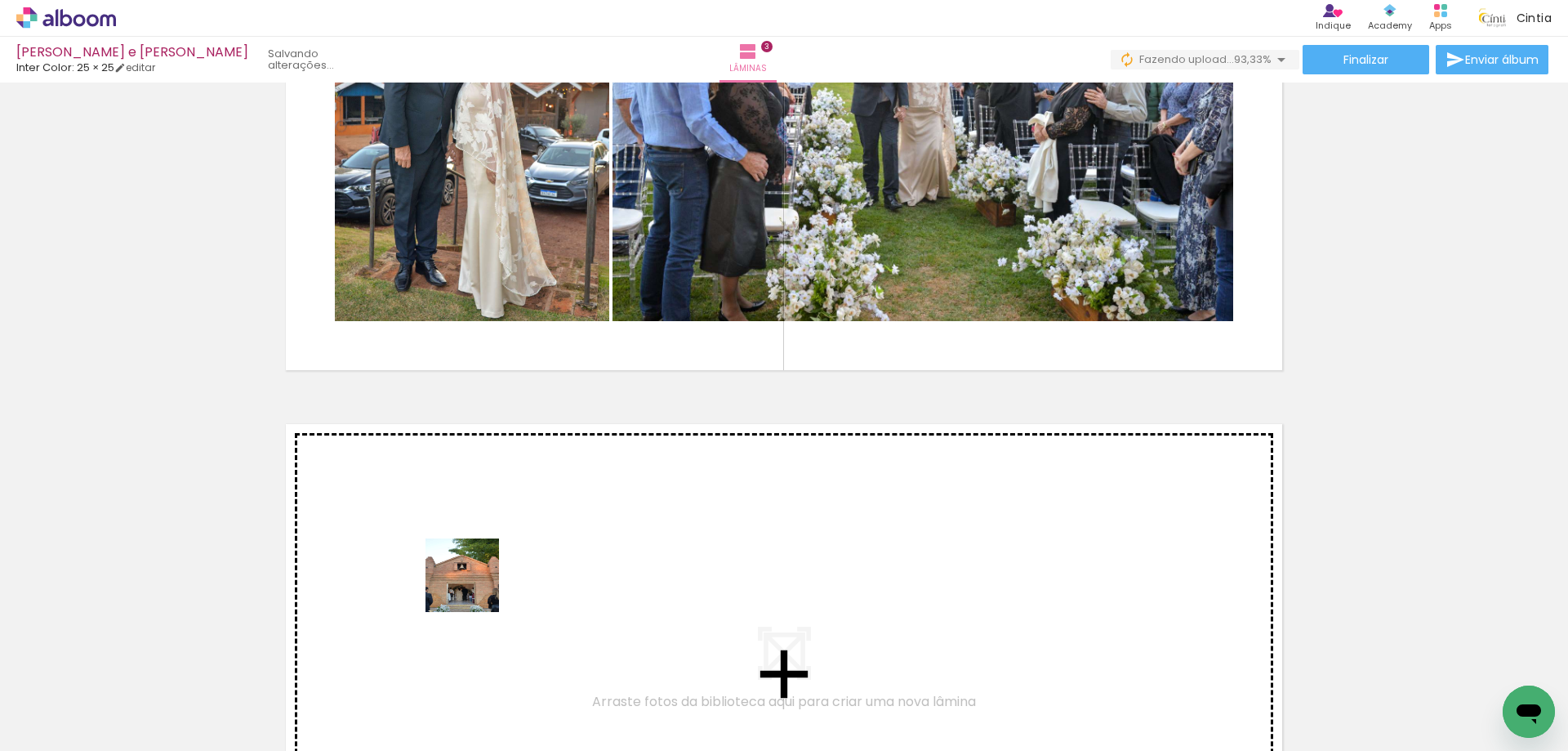
drag, startPoint x: 448, startPoint y: 704, endPoint x: 614, endPoint y: 656, distance: 172.8
click at [479, 579] on quentale-workspace at bounding box center [784, 376] width 1568 height 751
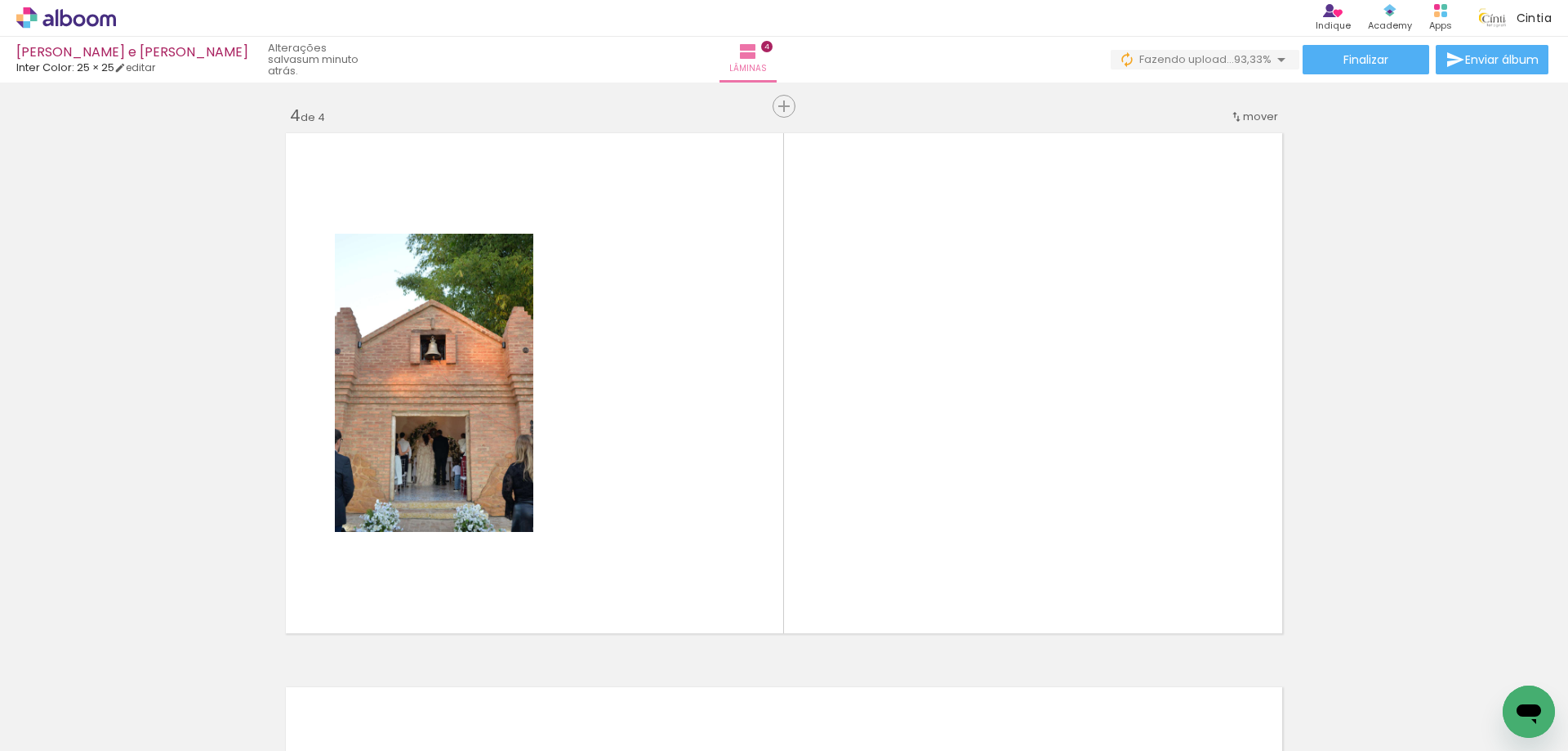
scroll to position [1683, 0]
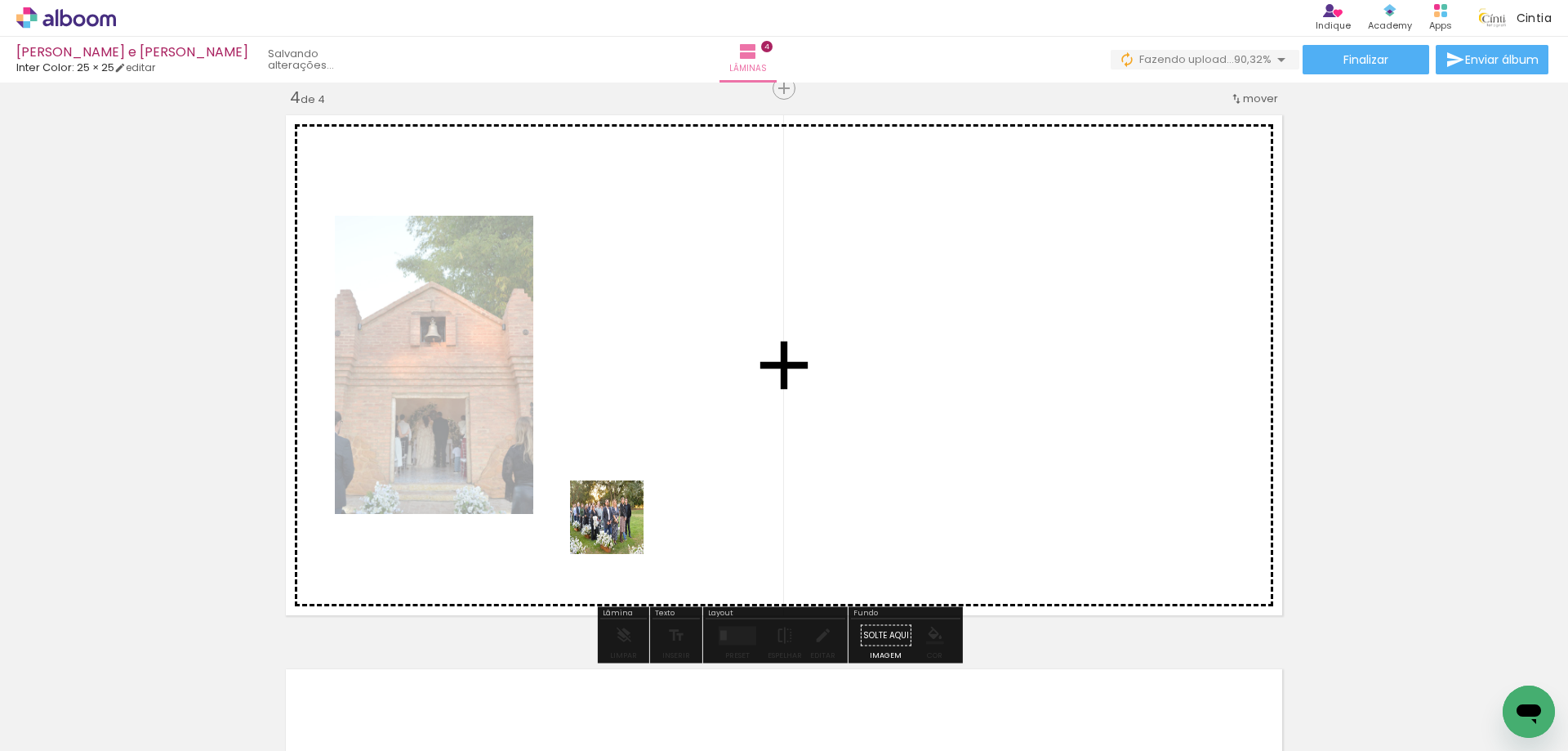
drag, startPoint x: 526, startPoint y: 695, endPoint x: 644, endPoint y: 636, distance: 131.9
click at [661, 467] on quentale-workspace at bounding box center [784, 376] width 1568 height 751
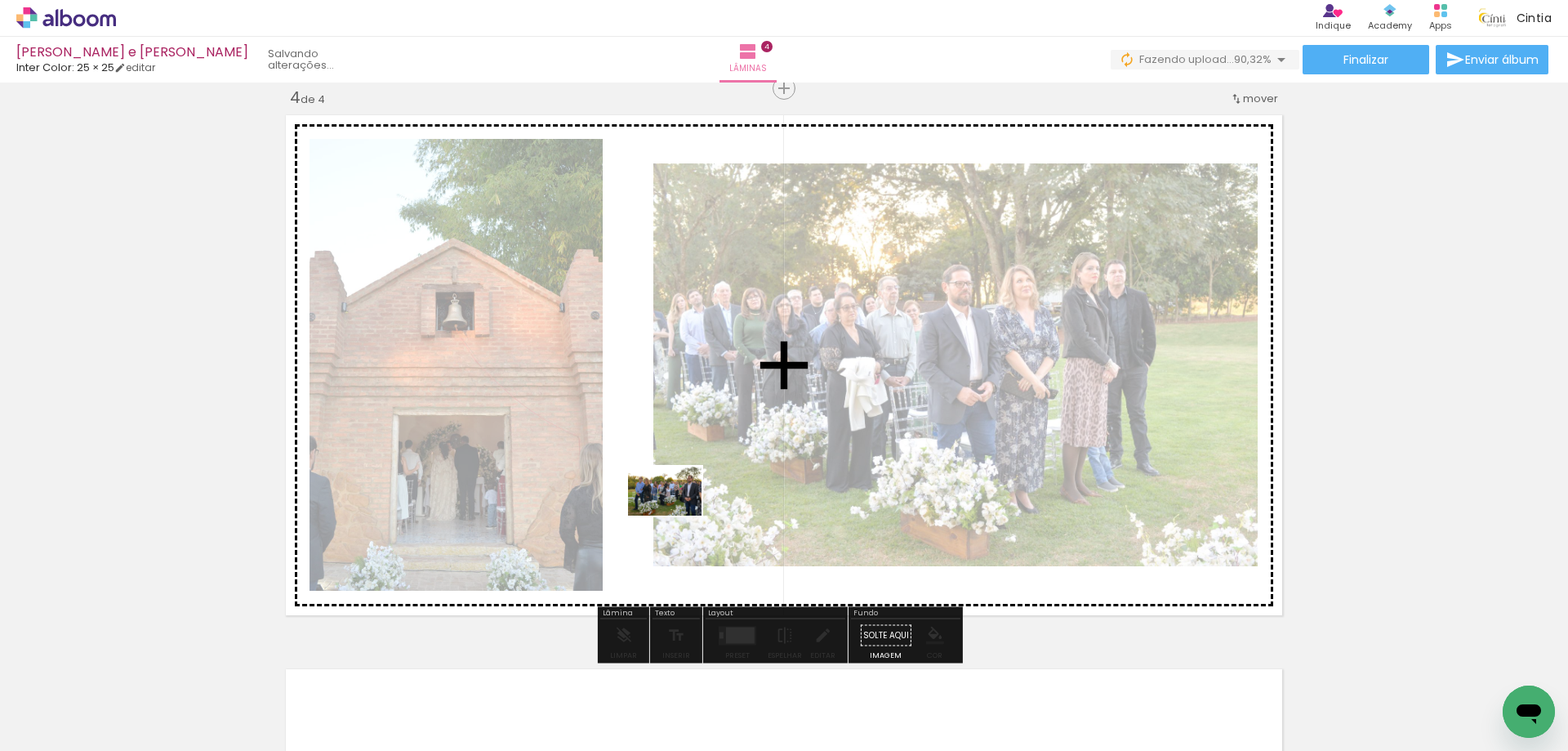
drag, startPoint x: 631, startPoint y: 711, endPoint x: 680, endPoint y: 509, distance: 207.9
click at [680, 509] on quentale-workspace at bounding box center [784, 376] width 1568 height 751
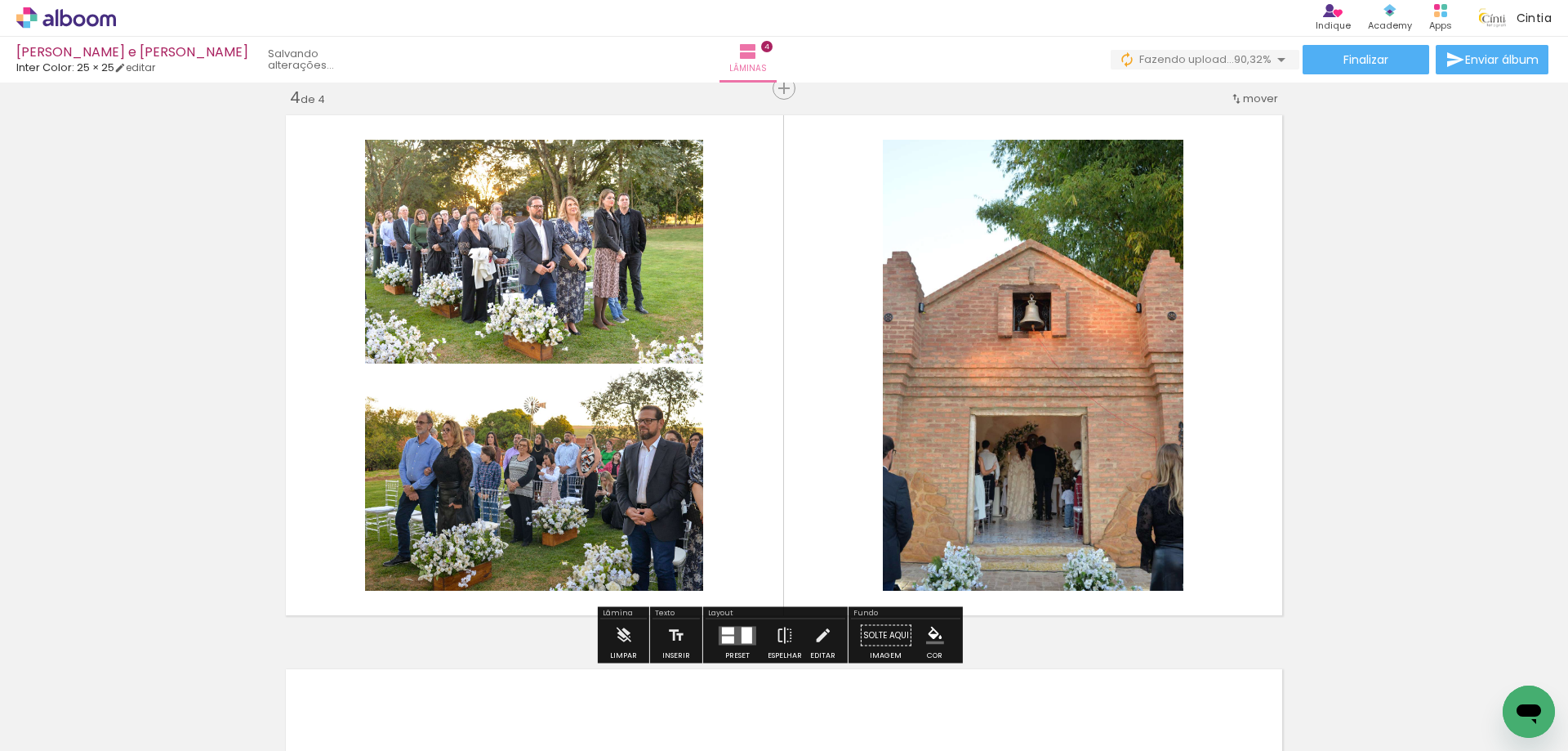
scroll to position [0, 0]
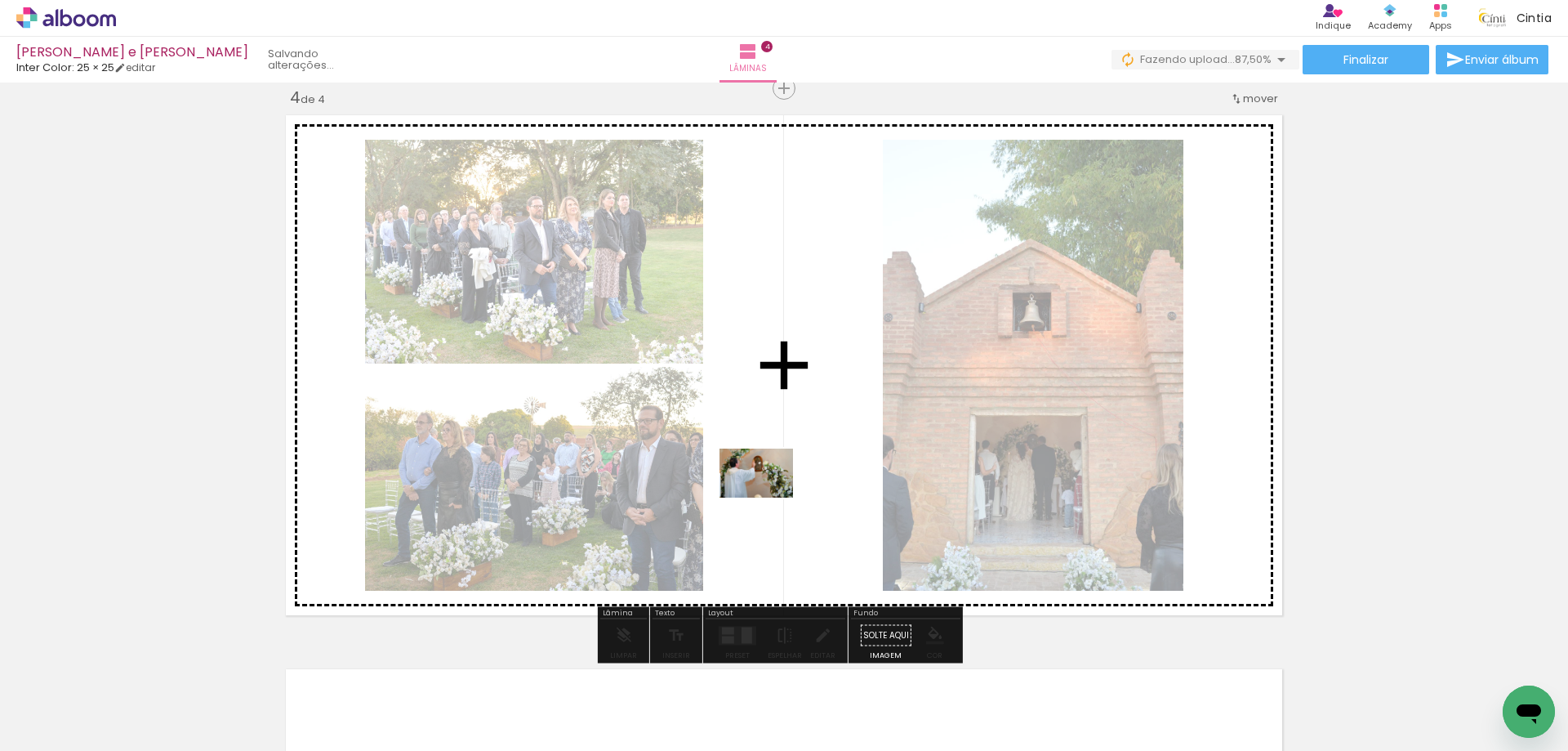
drag, startPoint x: 726, startPoint y: 700, endPoint x: 769, endPoint y: 496, distance: 208.5
click at [769, 496] on quentale-workspace at bounding box center [784, 376] width 1568 height 751
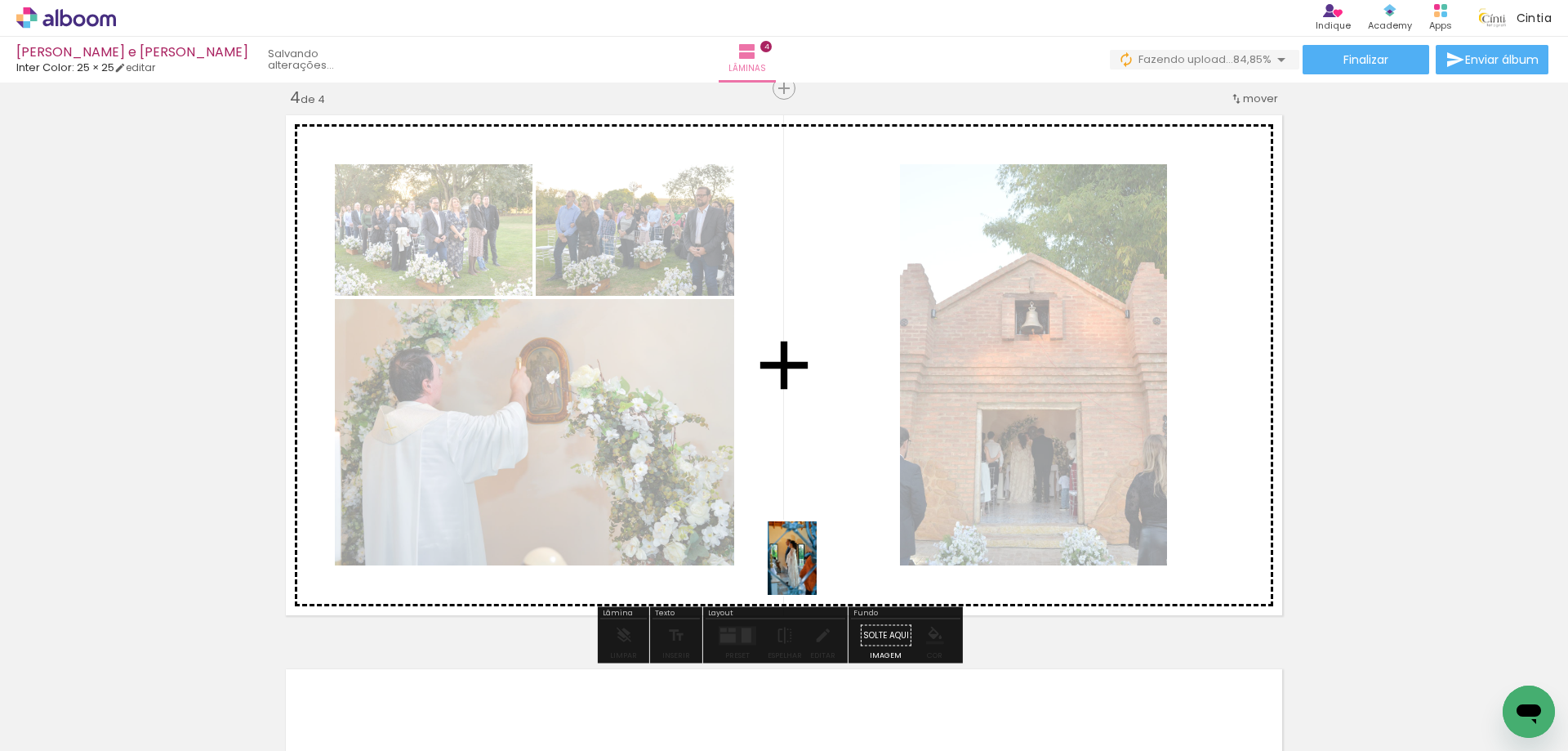
drag, startPoint x: 797, startPoint y: 687, endPoint x: 817, endPoint y: 561, distance: 127.6
click at [817, 561] on quentale-workspace at bounding box center [784, 376] width 1568 height 751
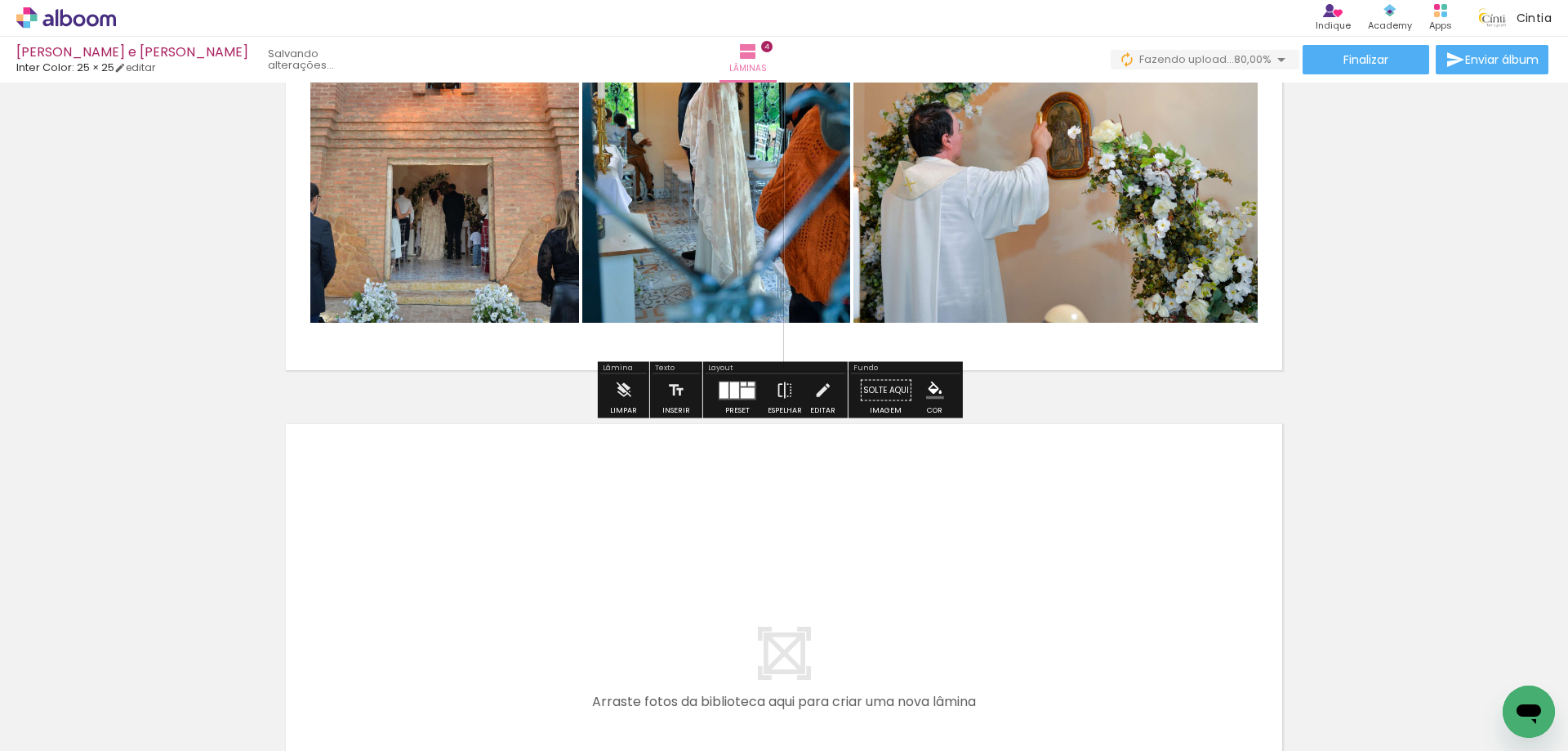
scroll to position [2009, 0]
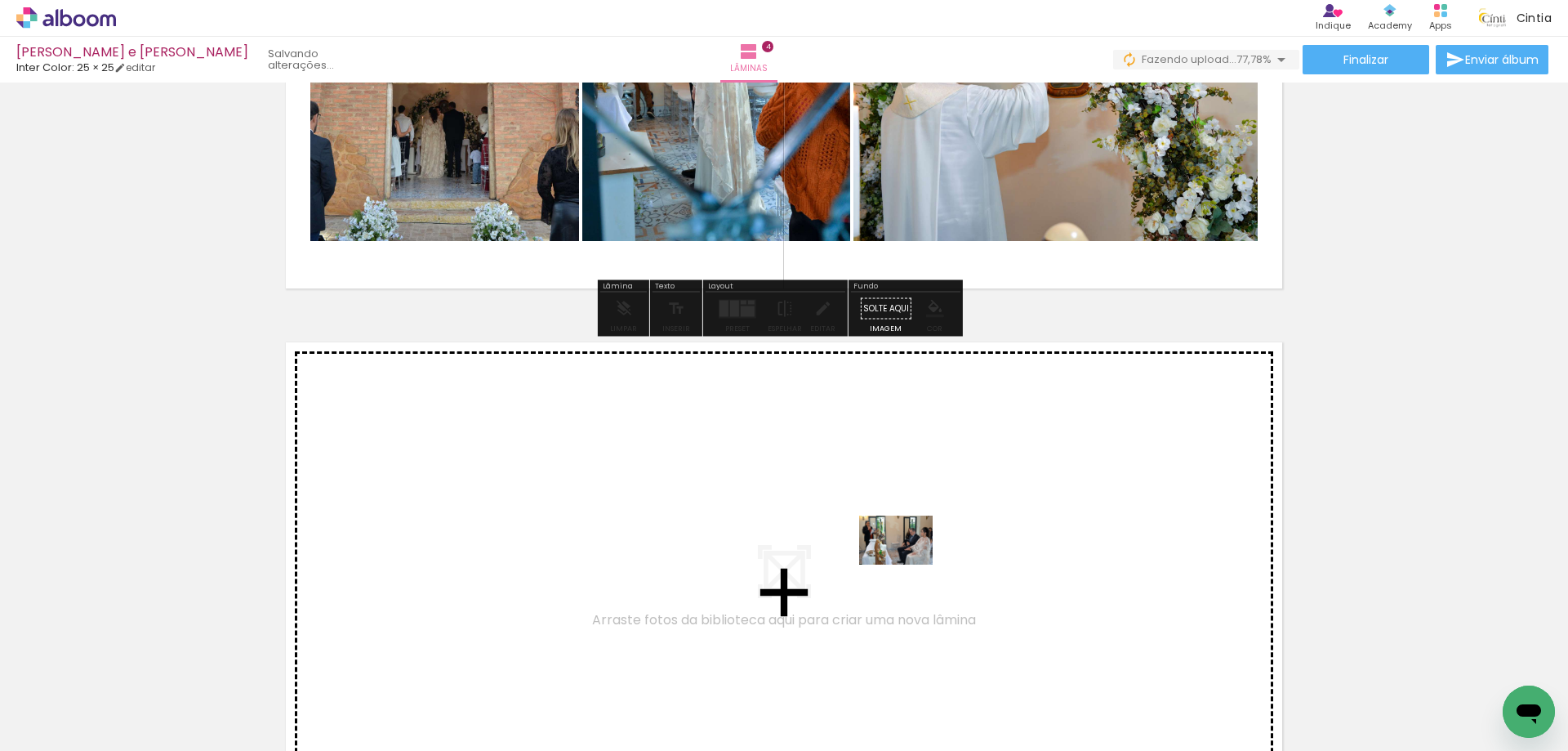
drag, startPoint x: 908, startPoint y: 693, endPoint x: 991, endPoint y: 691, distance: 83.0
click at [908, 564] on quentale-workspace at bounding box center [784, 376] width 1568 height 751
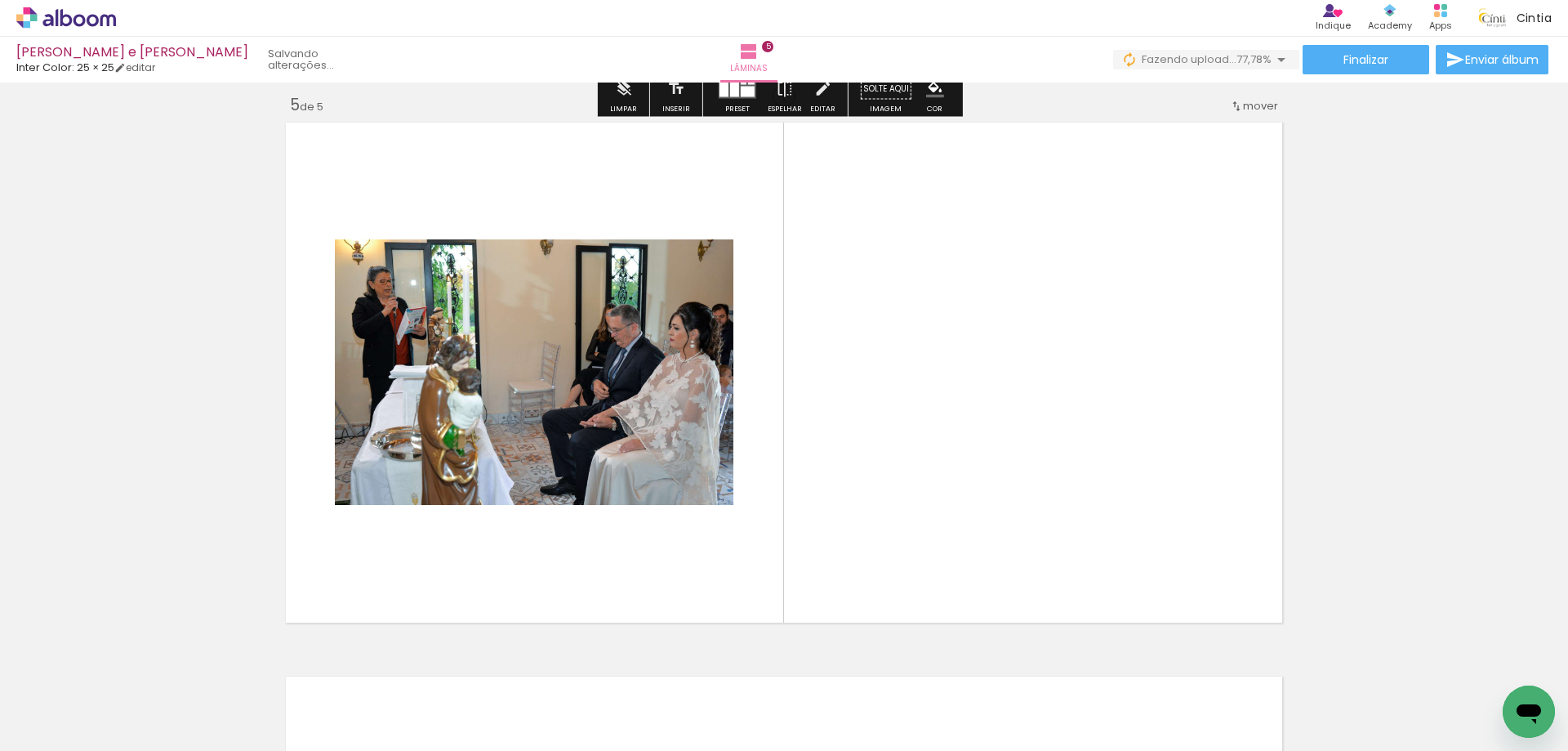
scroll to position [2237, 0]
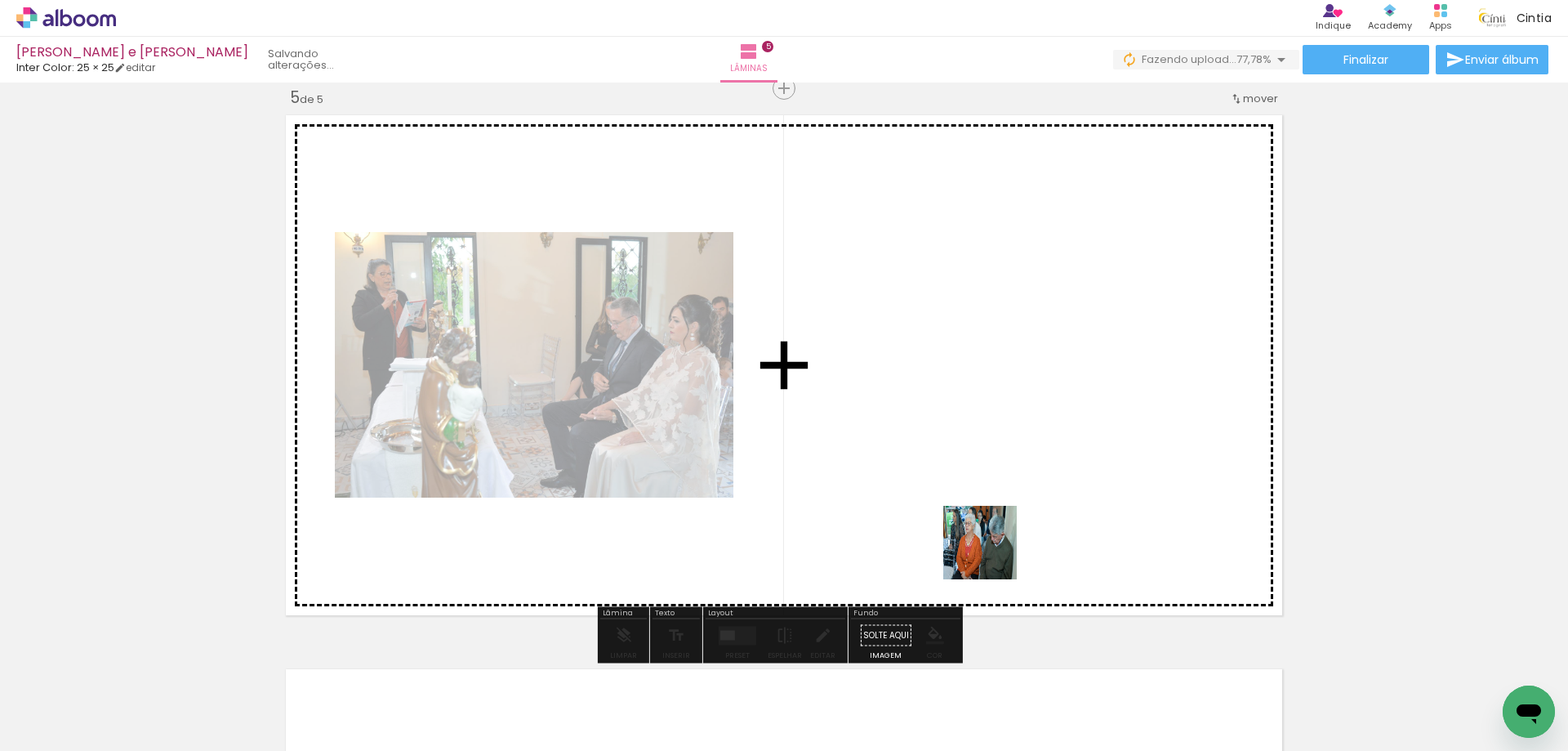
drag, startPoint x: 991, startPoint y: 691, endPoint x: 993, endPoint y: 537, distance: 154.0
click at [993, 537] on quentale-workspace at bounding box center [784, 376] width 1568 height 751
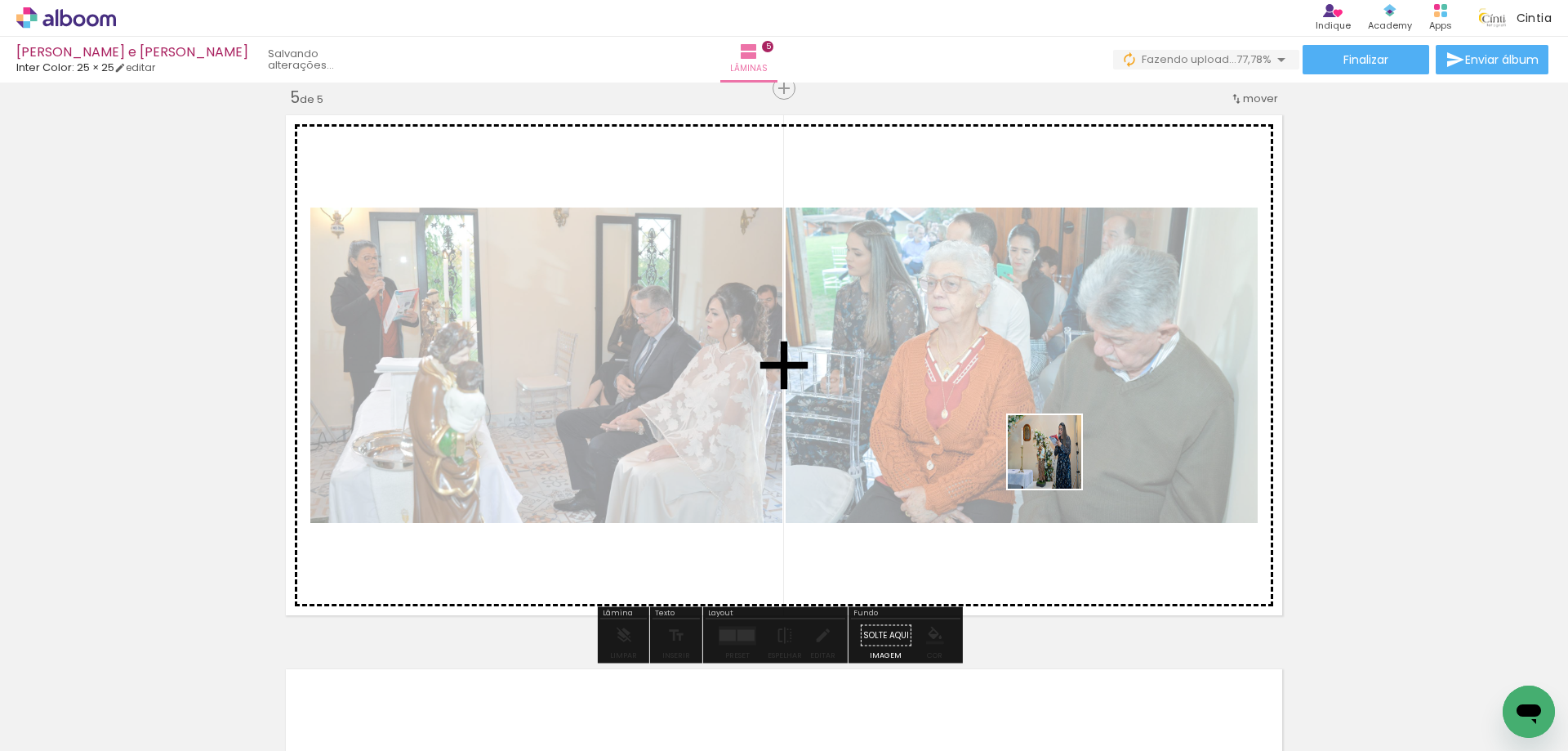
drag, startPoint x: 1062, startPoint y: 634, endPoint x: 1056, endPoint y: 464, distance: 170.1
click at [1056, 464] on quentale-workspace at bounding box center [784, 376] width 1568 height 751
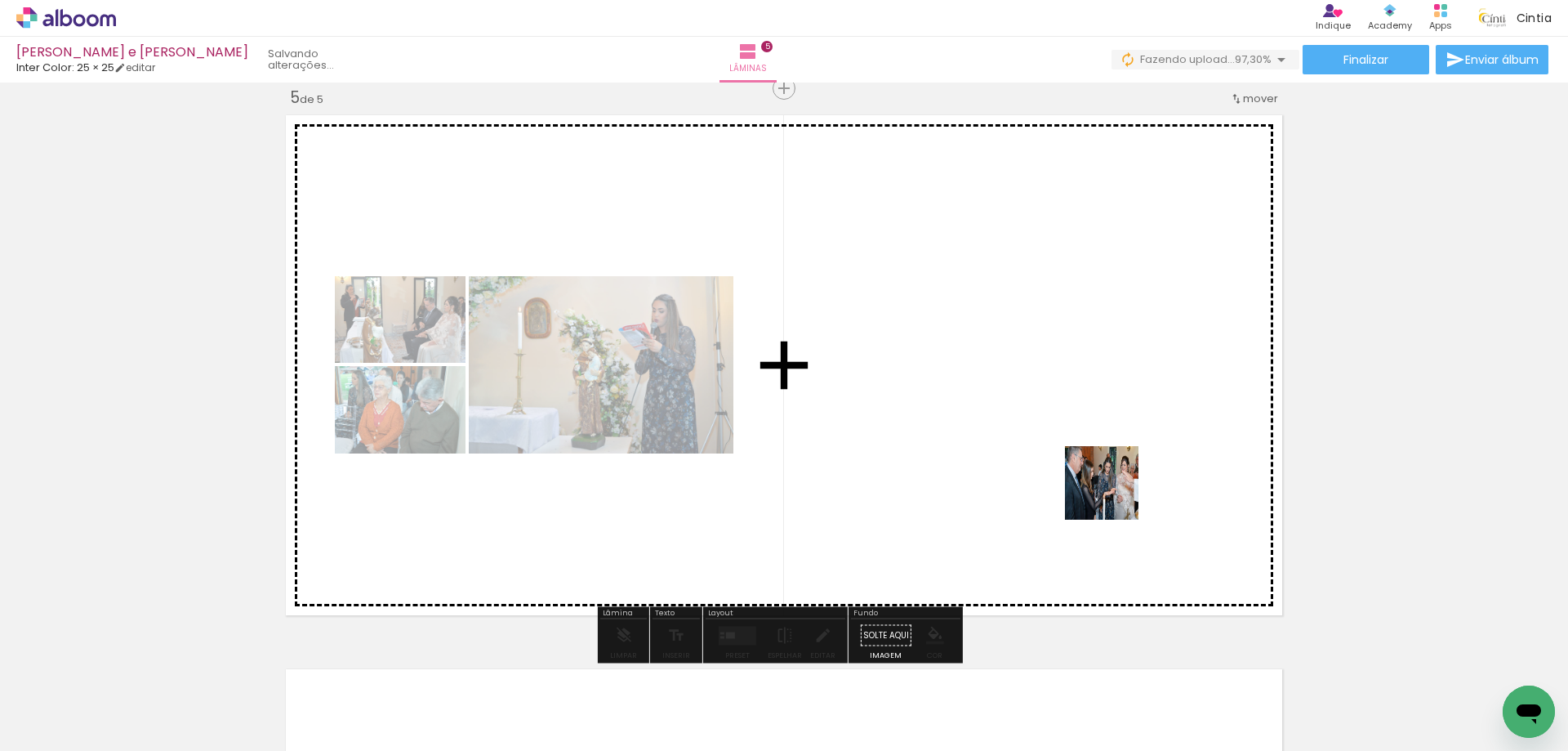
drag, startPoint x: 1173, startPoint y: 687, endPoint x: 1202, endPoint y: 632, distance: 62.2
click at [1080, 426] on quentale-workspace at bounding box center [784, 376] width 1568 height 751
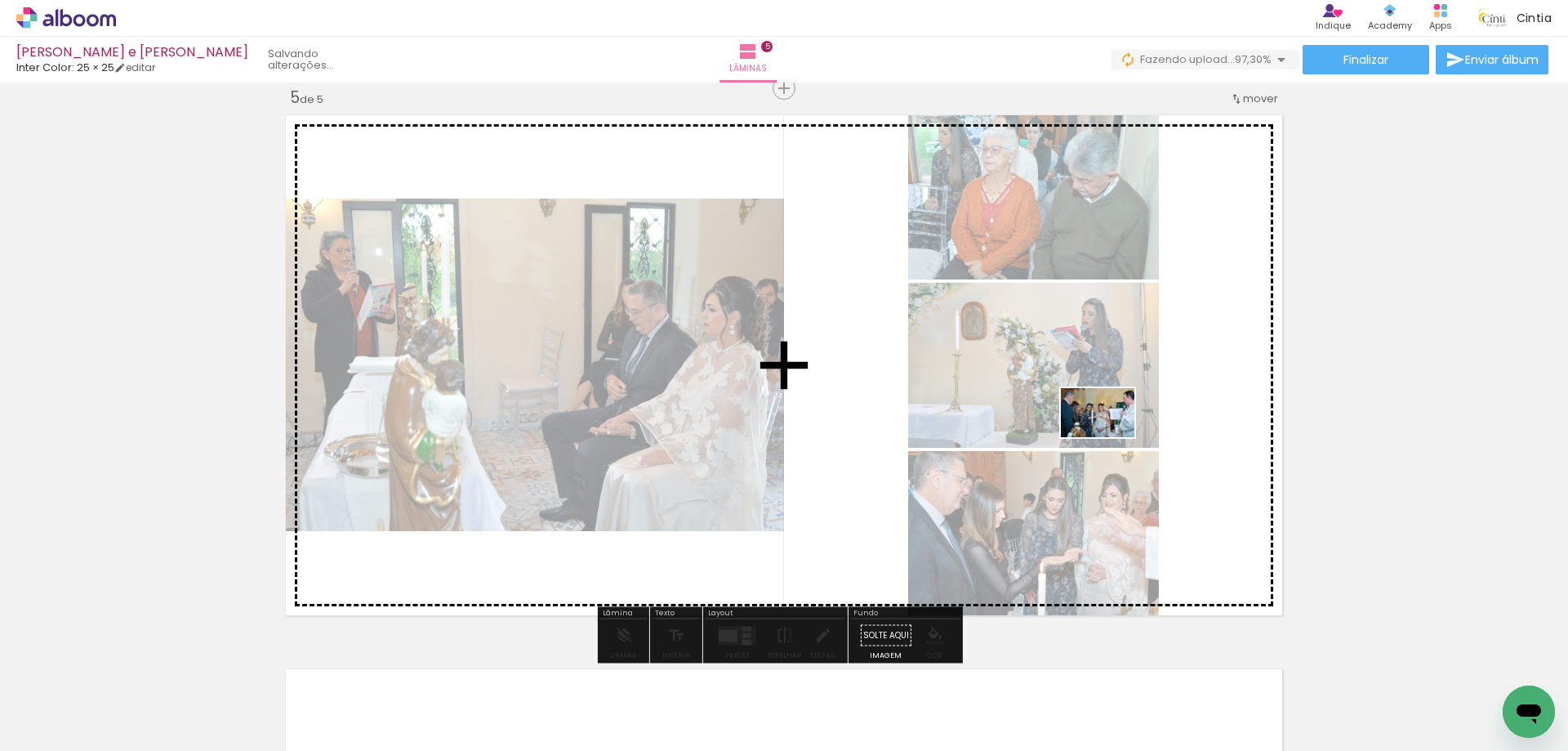
drag, startPoint x: 1234, startPoint y: 696, endPoint x: 1110, endPoint y: 436, distance: 288.1
click at [1110, 436] on quentale-workspace at bounding box center [784, 376] width 1568 height 751
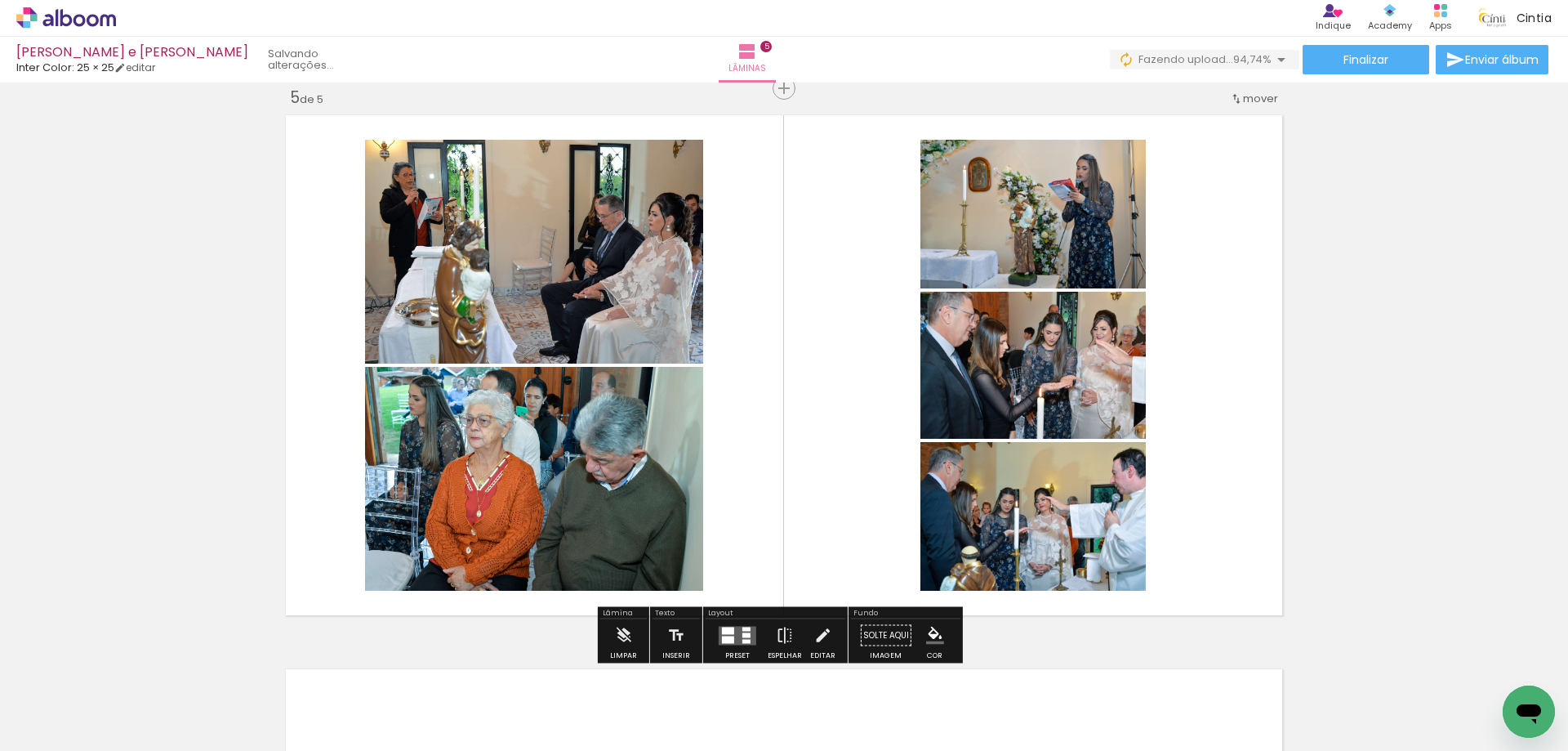
click at [734, 633] on quentale-layouter at bounding box center [737, 635] width 37 height 19
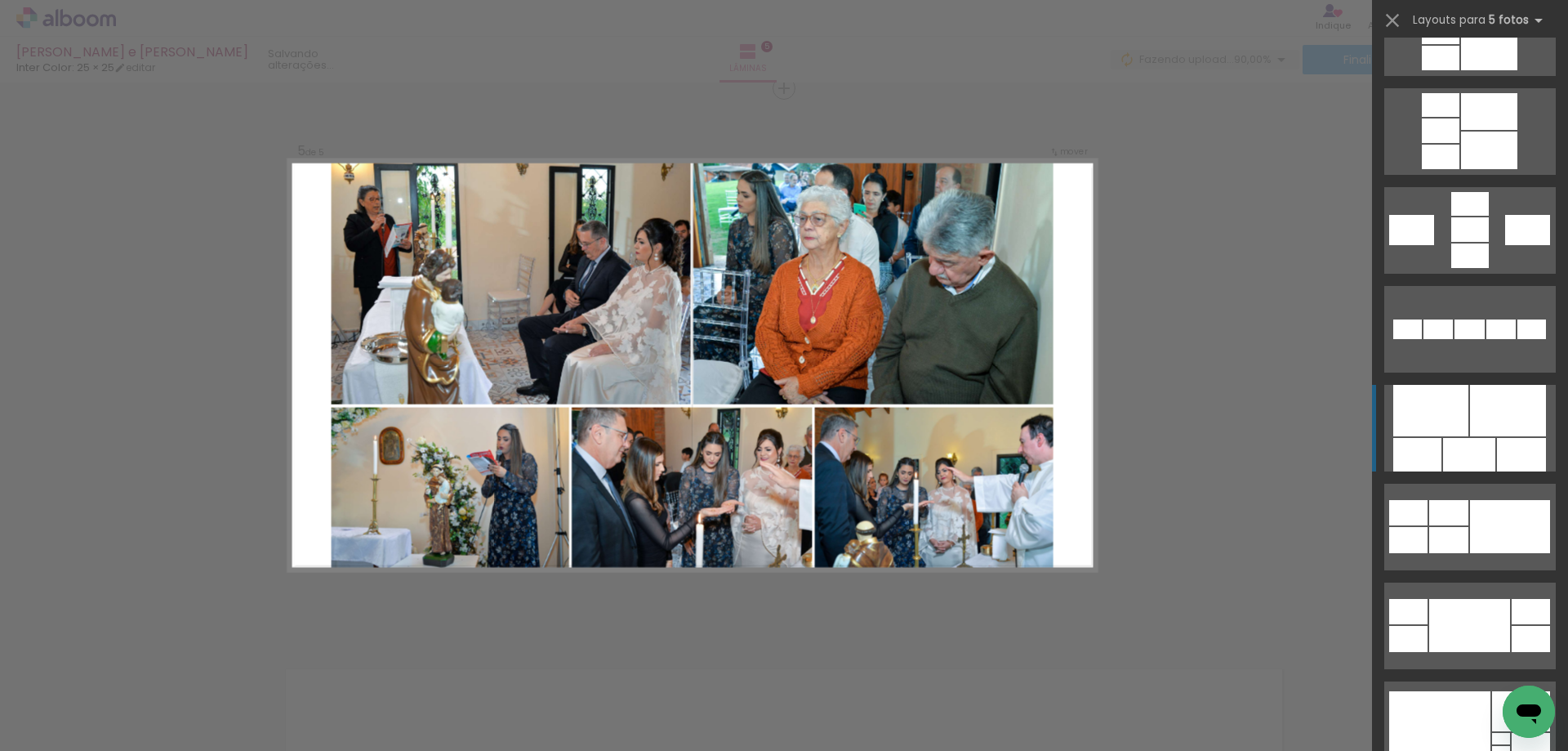
click at [1460, 449] on div at bounding box center [1468, 455] width 52 height 34
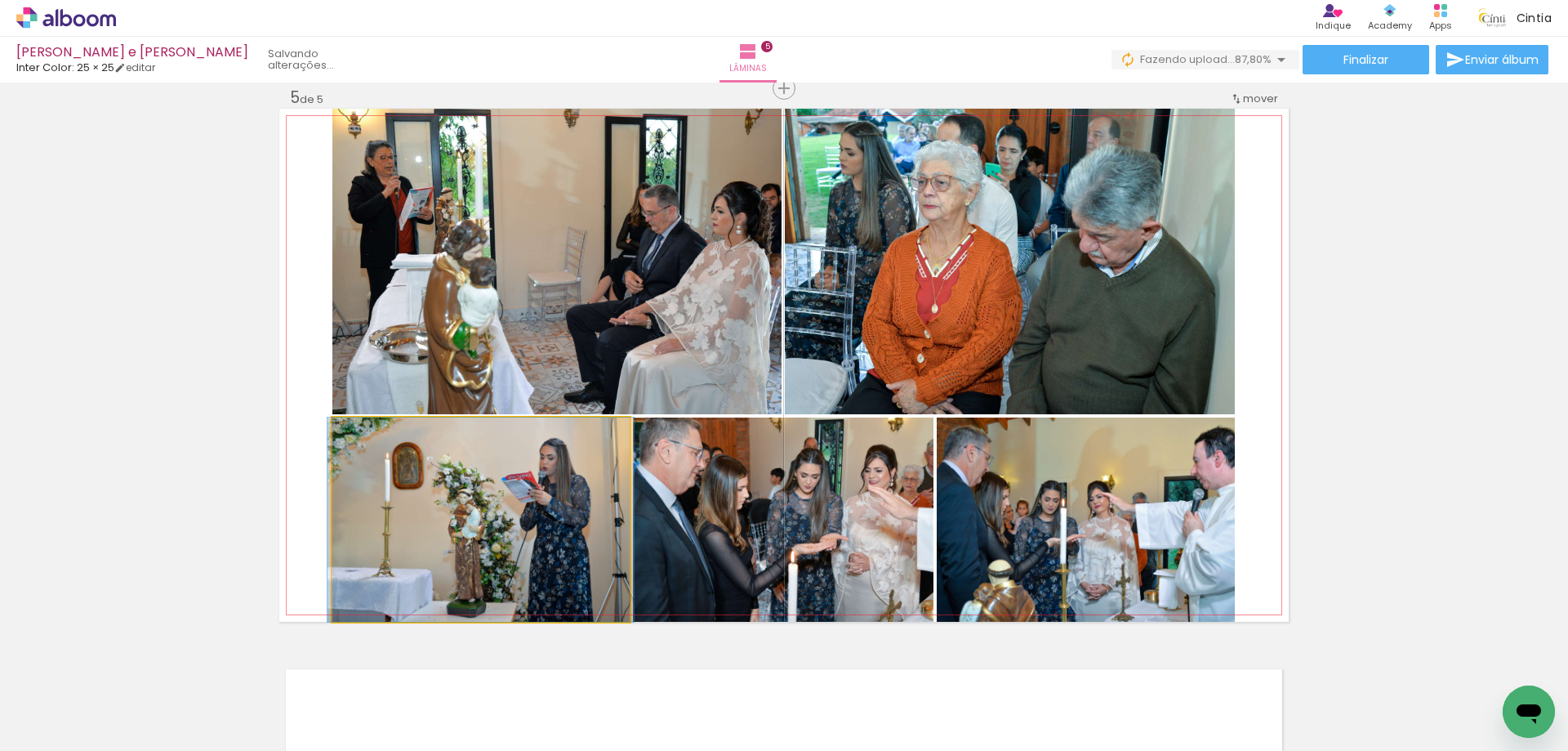
click at [543, 518] on quentale-photo at bounding box center [481, 519] width 297 height 205
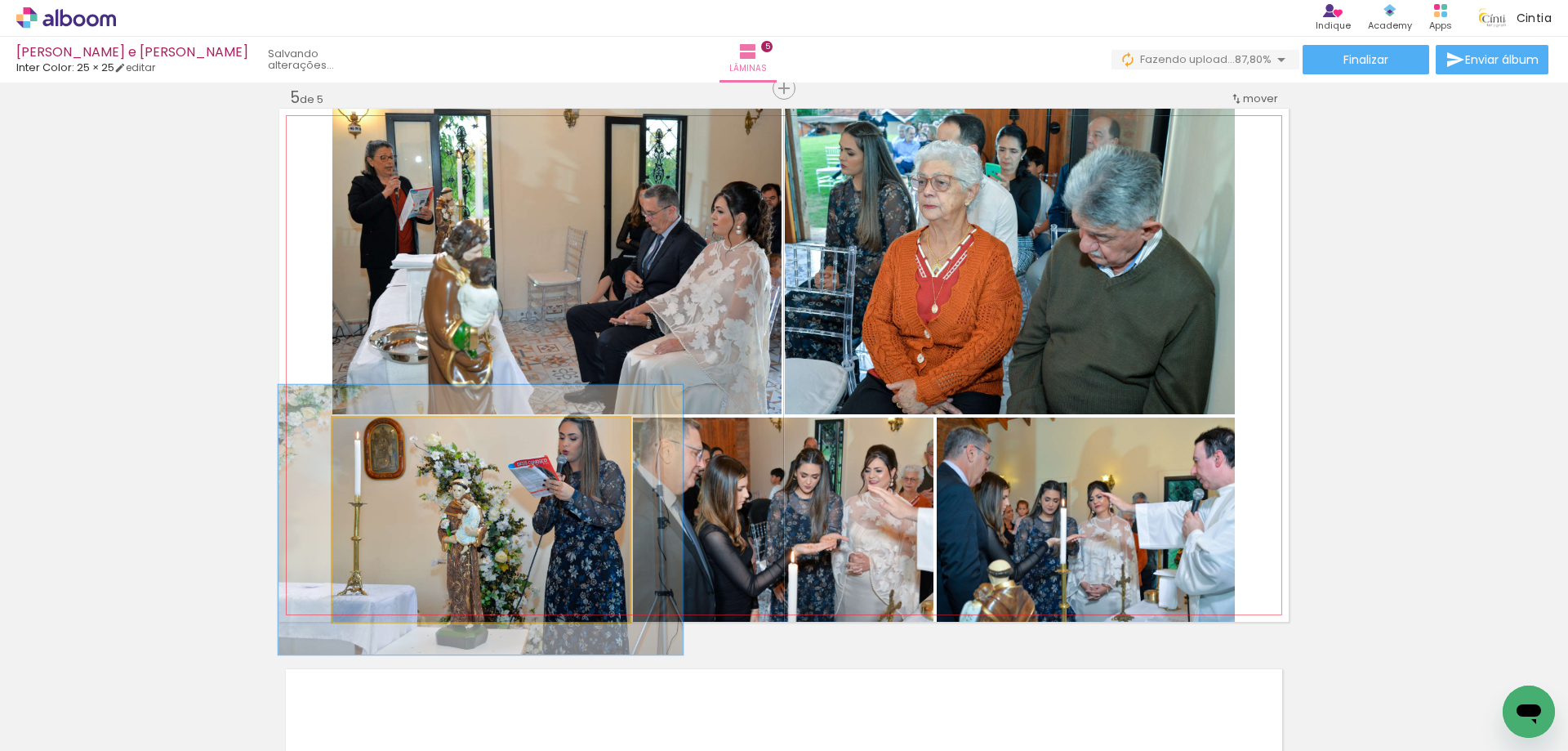
drag, startPoint x: 368, startPoint y: 435, endPoint x: 386, endPoint y: 438, distance: 18.2
click at [386, 438] on div at bounding box center [389, 435] width 15 height 15
click at [502, 489] on quentale-photo at bounding box center [481, 519] width 297 height 205
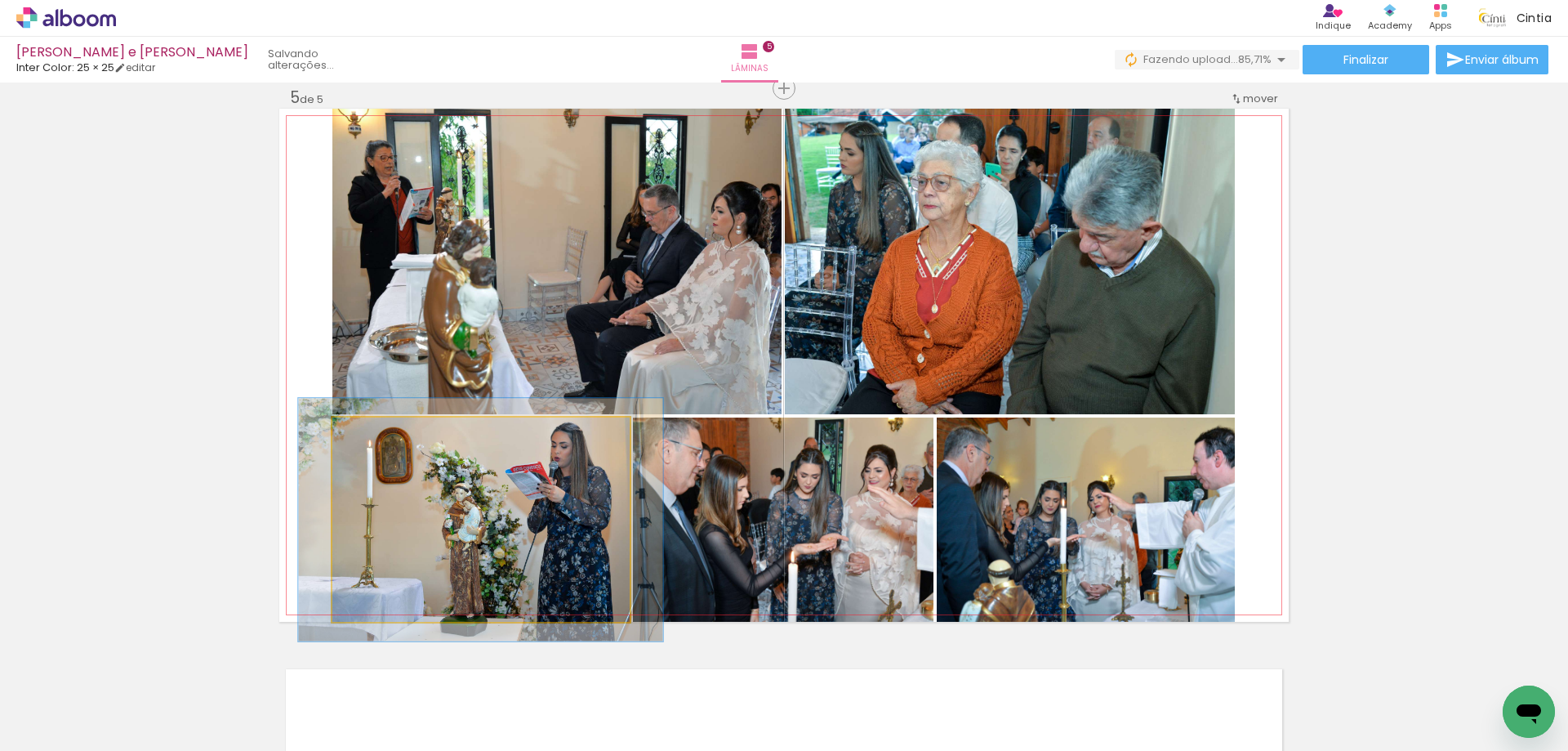
drag, startPoint x: 380, startPoint y: 435, endPoint x: 372, endPoint y: 433, distance: 8.2
type paper-slider "119"
click at [375, 433] on div at bounding box center [383, 435] width 15 height 15
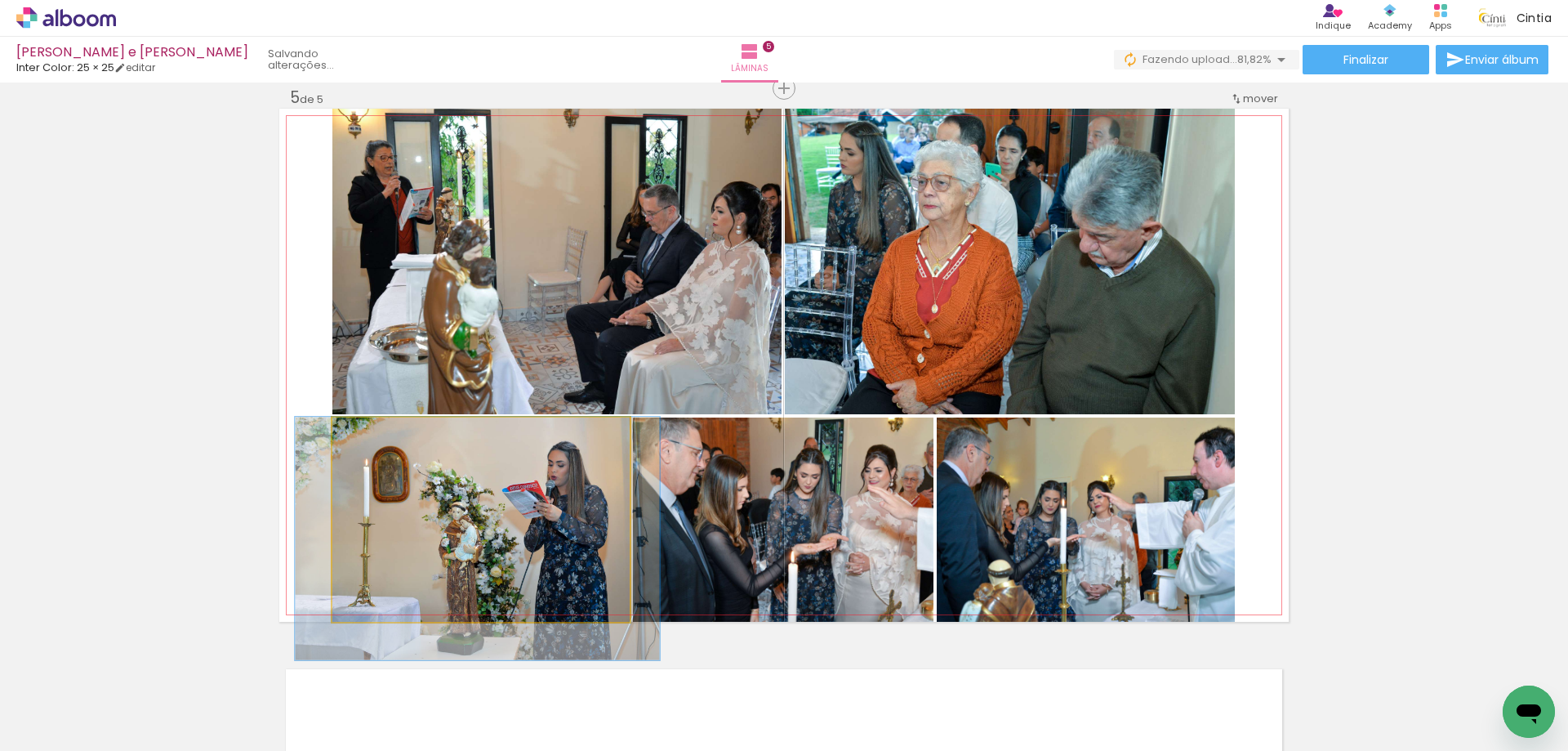
drag, startPoint x: 444, startPoint y: 523, endPoint x: 441, endPoint y: 542, distance: 19.2
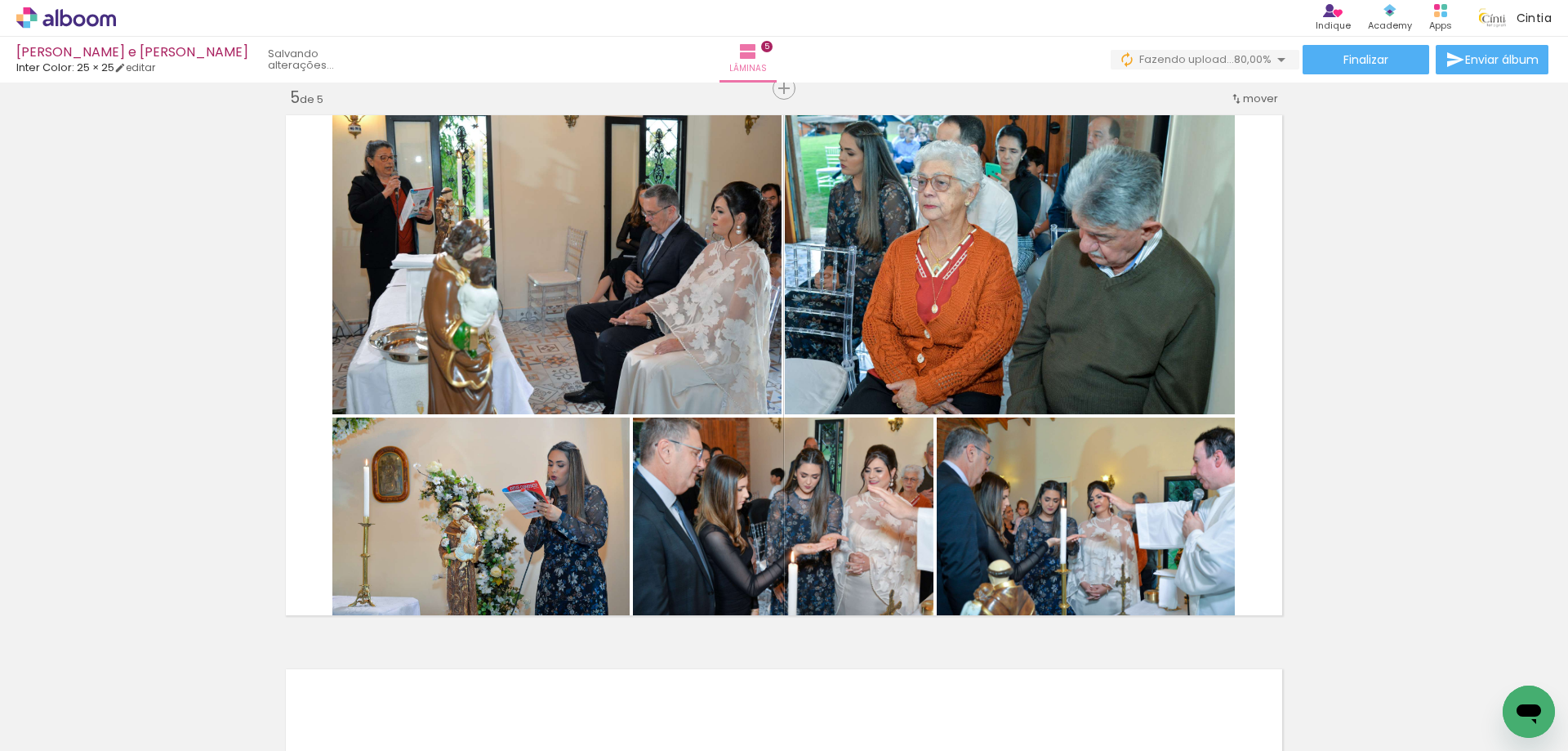
scroll to position [2318, 0]
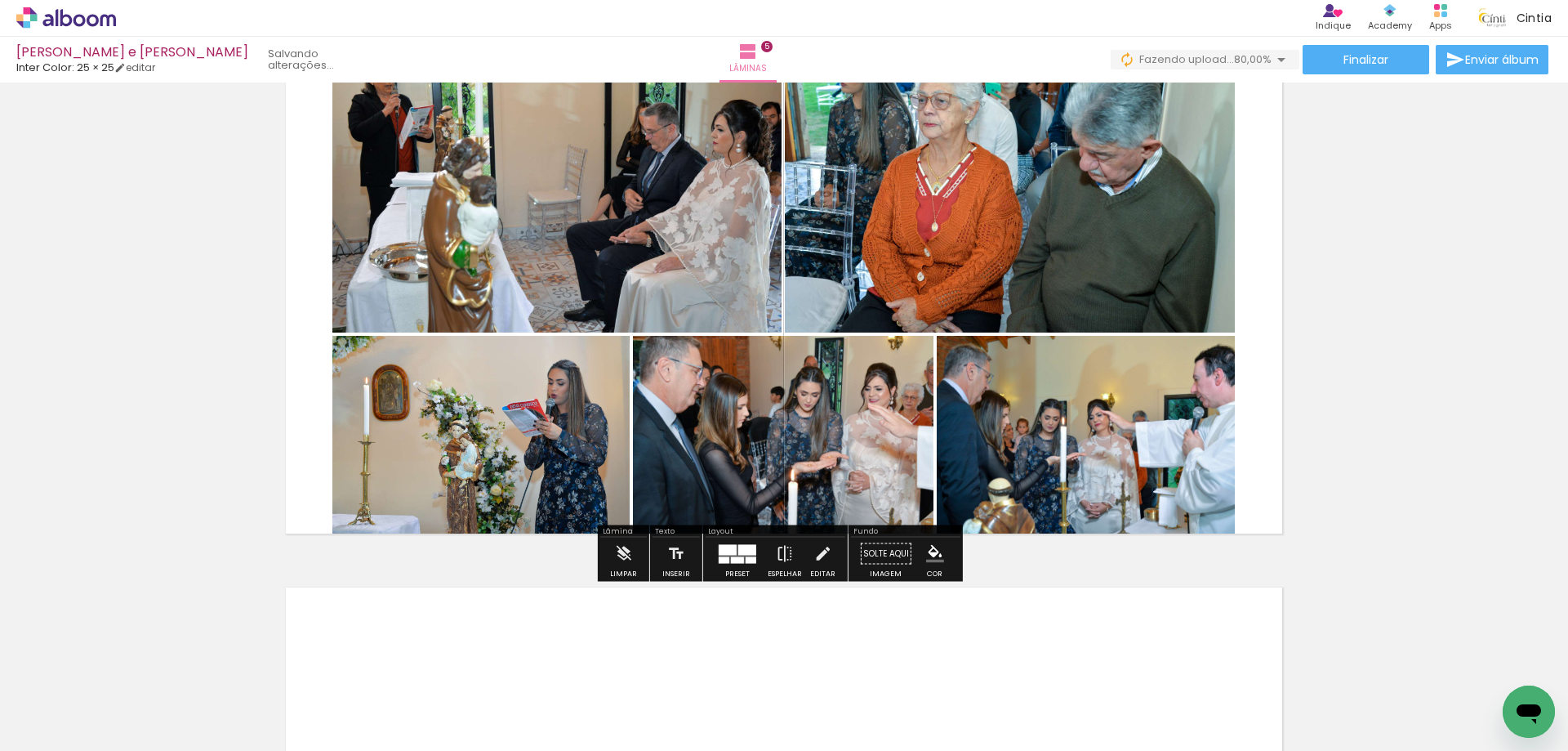
click at [836, 348] on quentale-photo at bounding box center [783, 437] width 301 height 205
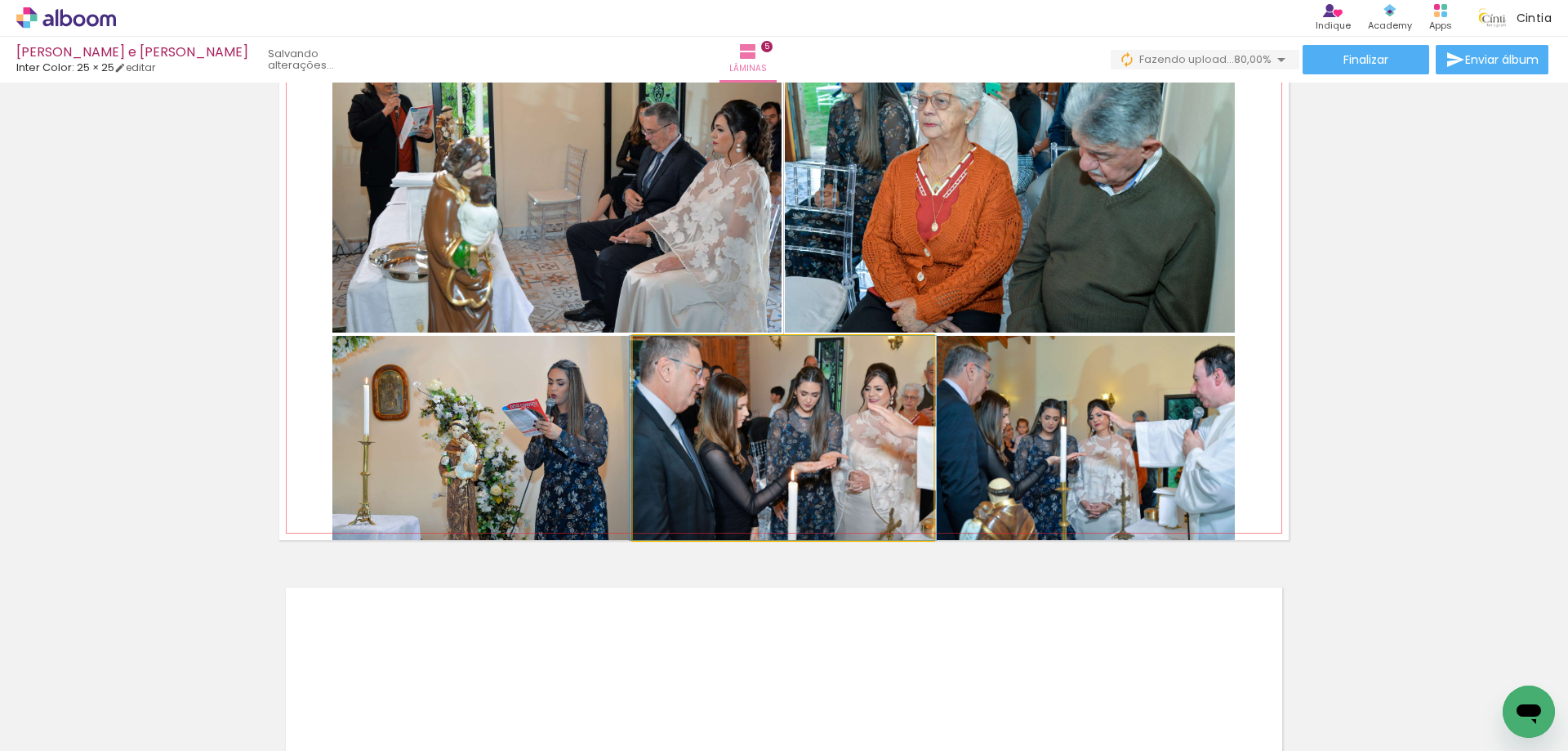
scroll to position [0, 0]
drag, startPoint x: 835, startPoint y: 366, endPoint x: 835, endPoint y: 378, distance: 12.0
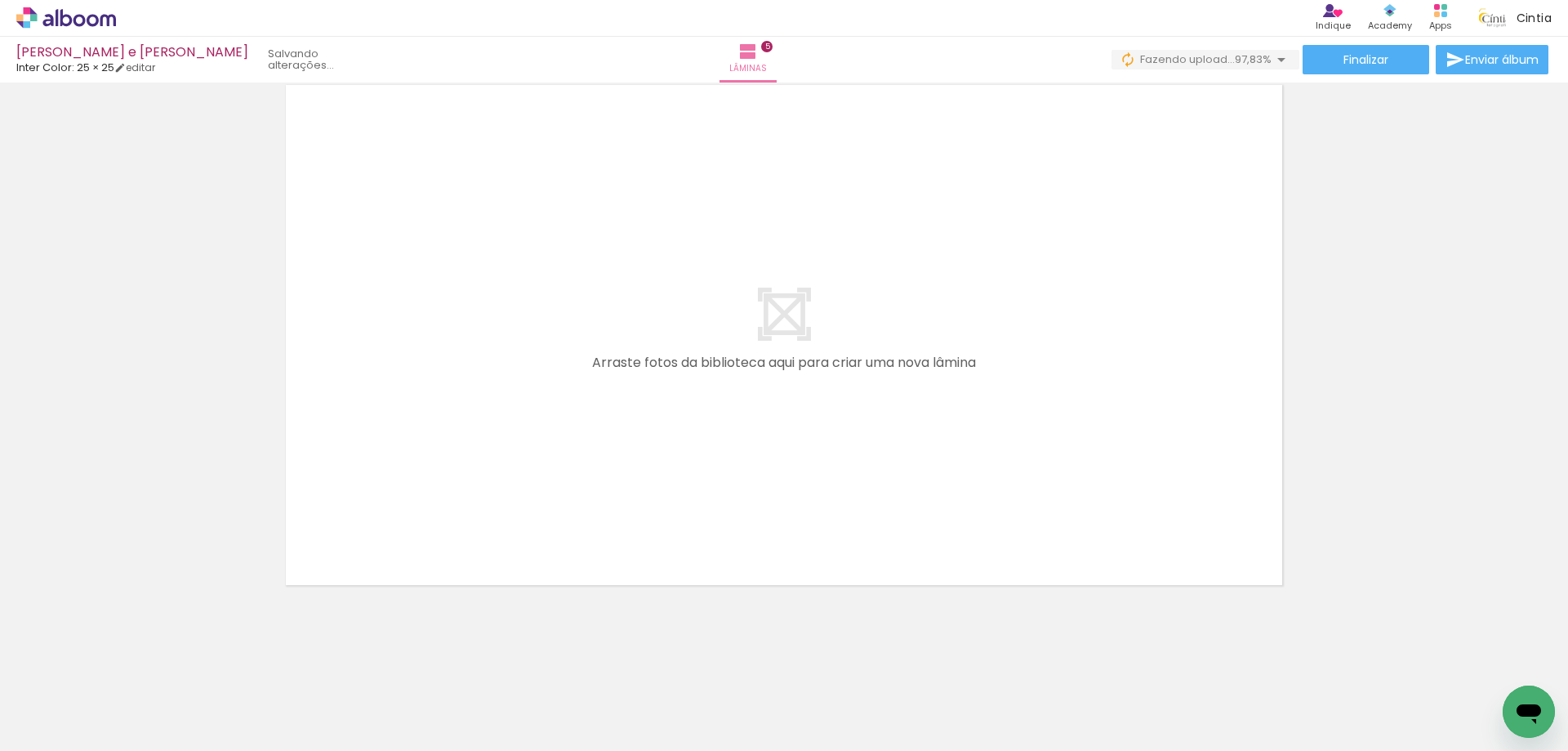
scroll to position [0, 1662]
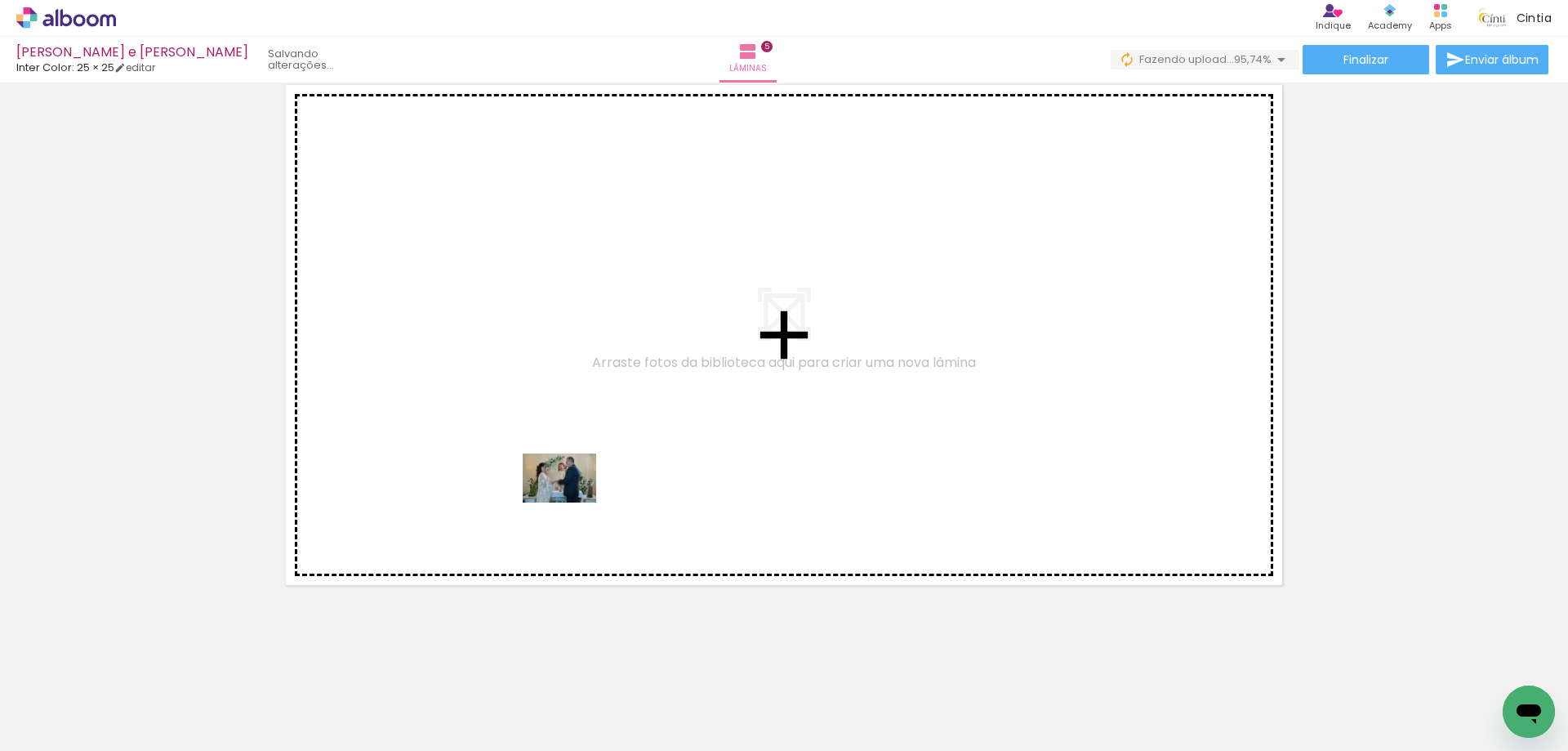
drag, startPoint x: 537, startPoint y: 703, endPoint x: 658, endPoint y: 661, distance: 128.1
click at [572, 502] on quentale-workspace at bounding box center [784, 376] width 1568 height 751
